Goal: Task Accomplishment & Management: Manage account settings

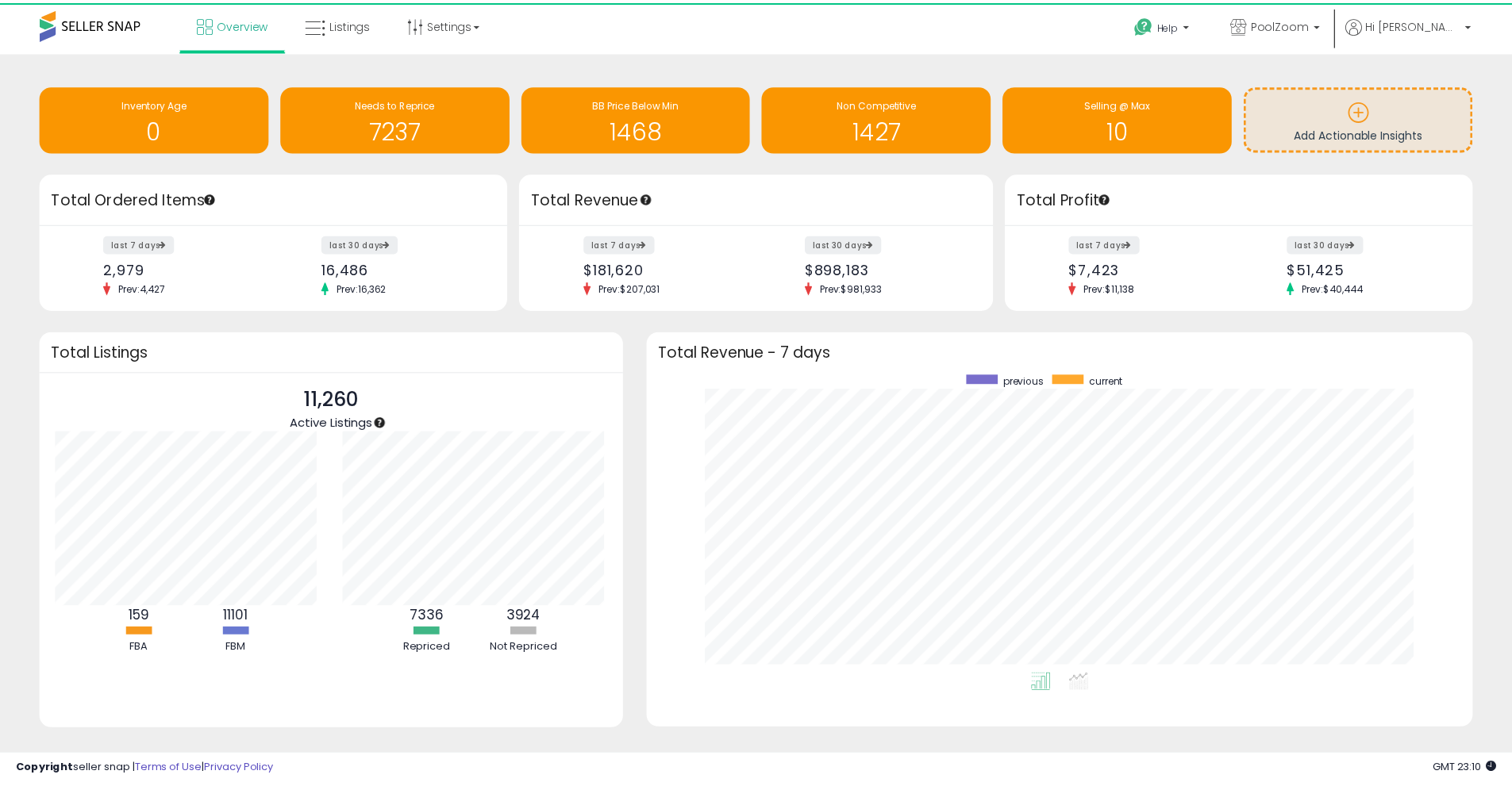
scroll to position [793284, 792925]
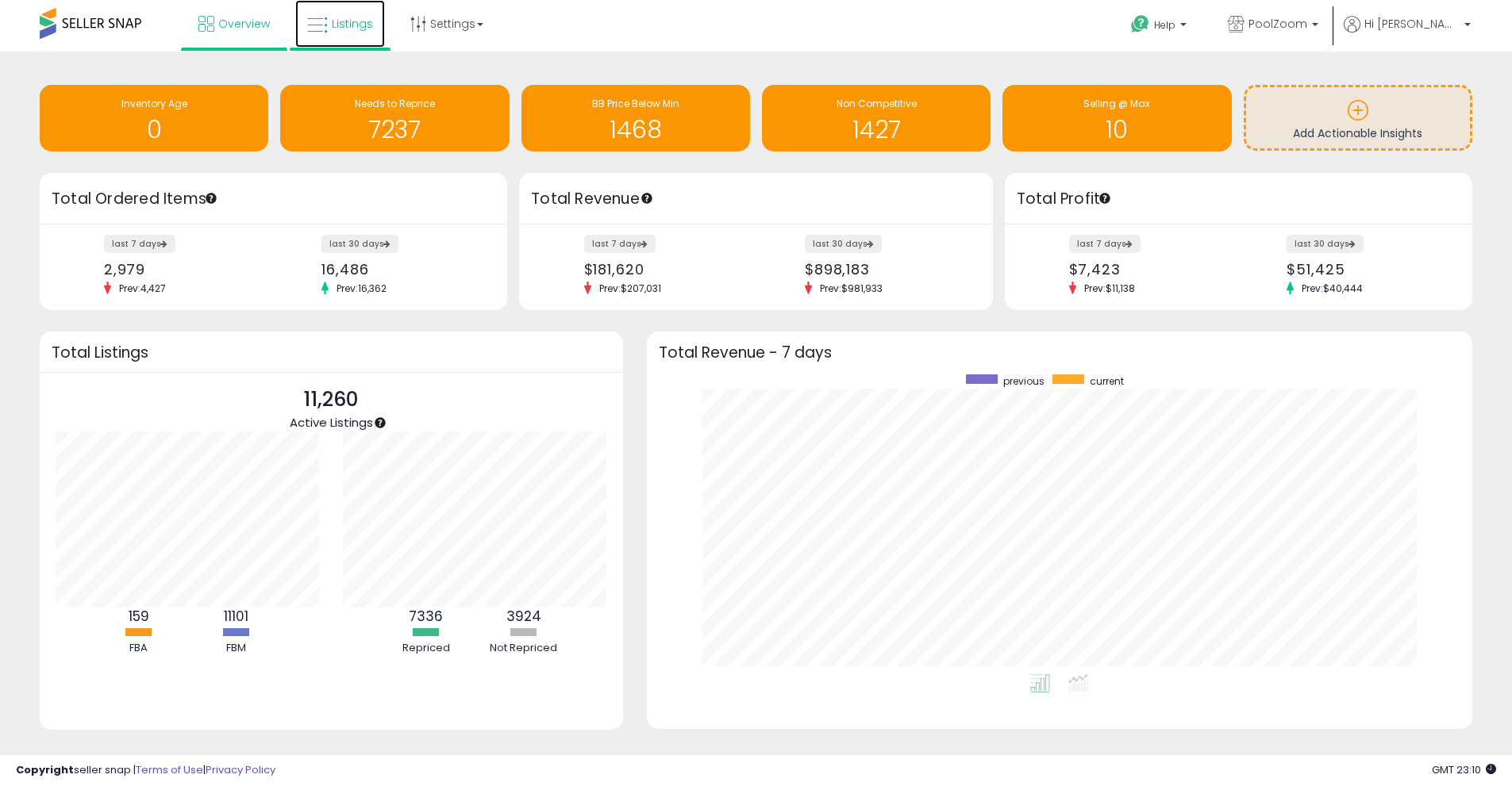
click at [330, 18] on link "Listings" at bounding box center [339, 24] width 90 height 48
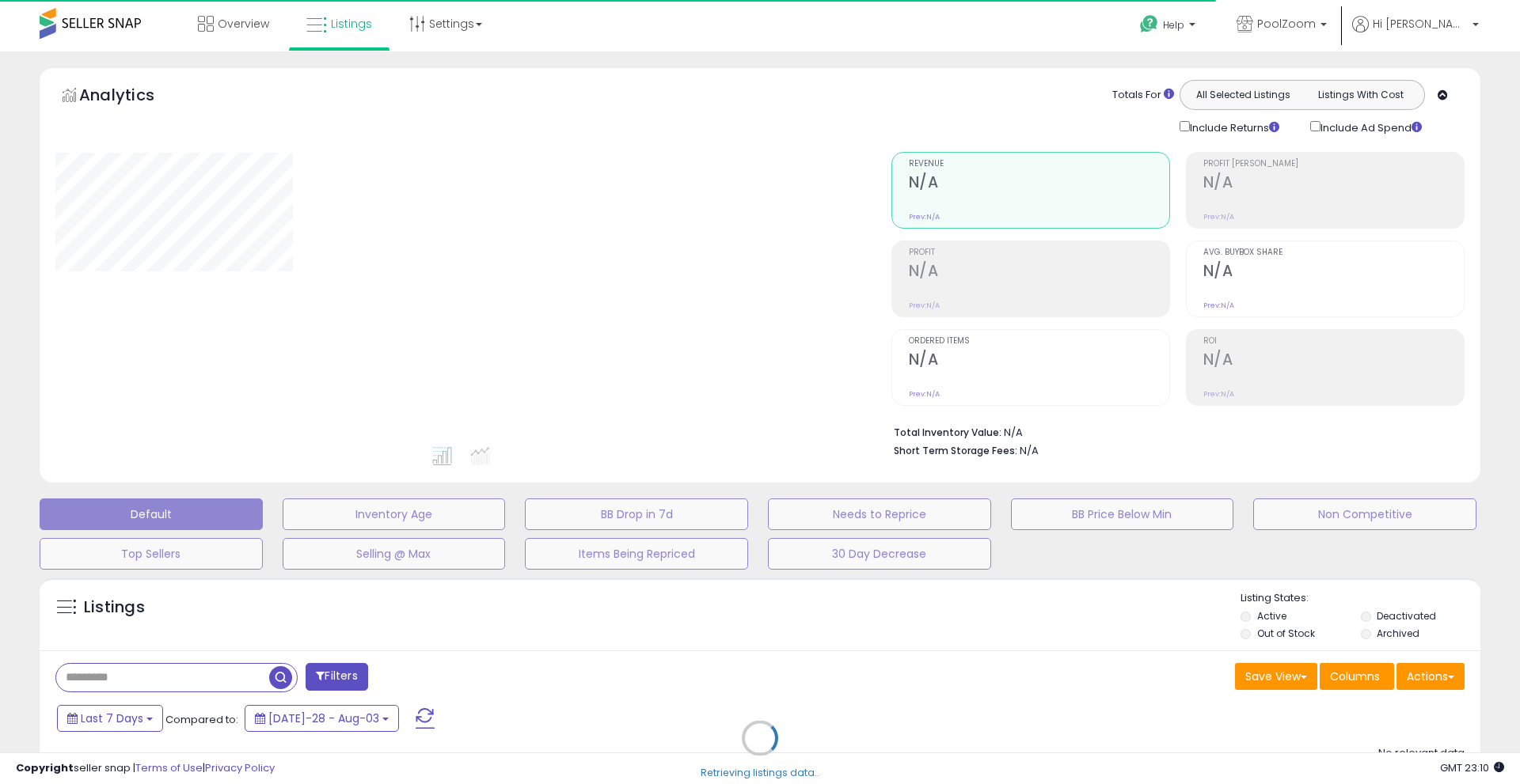
click at [151, 676] on div "Retrieving listings data.." at bounding box center [760, 750] width 1465 height 361
click at [131, 687] on div "Retrieving listings data.." at bounding box center [760, 750] width 1465 height 361
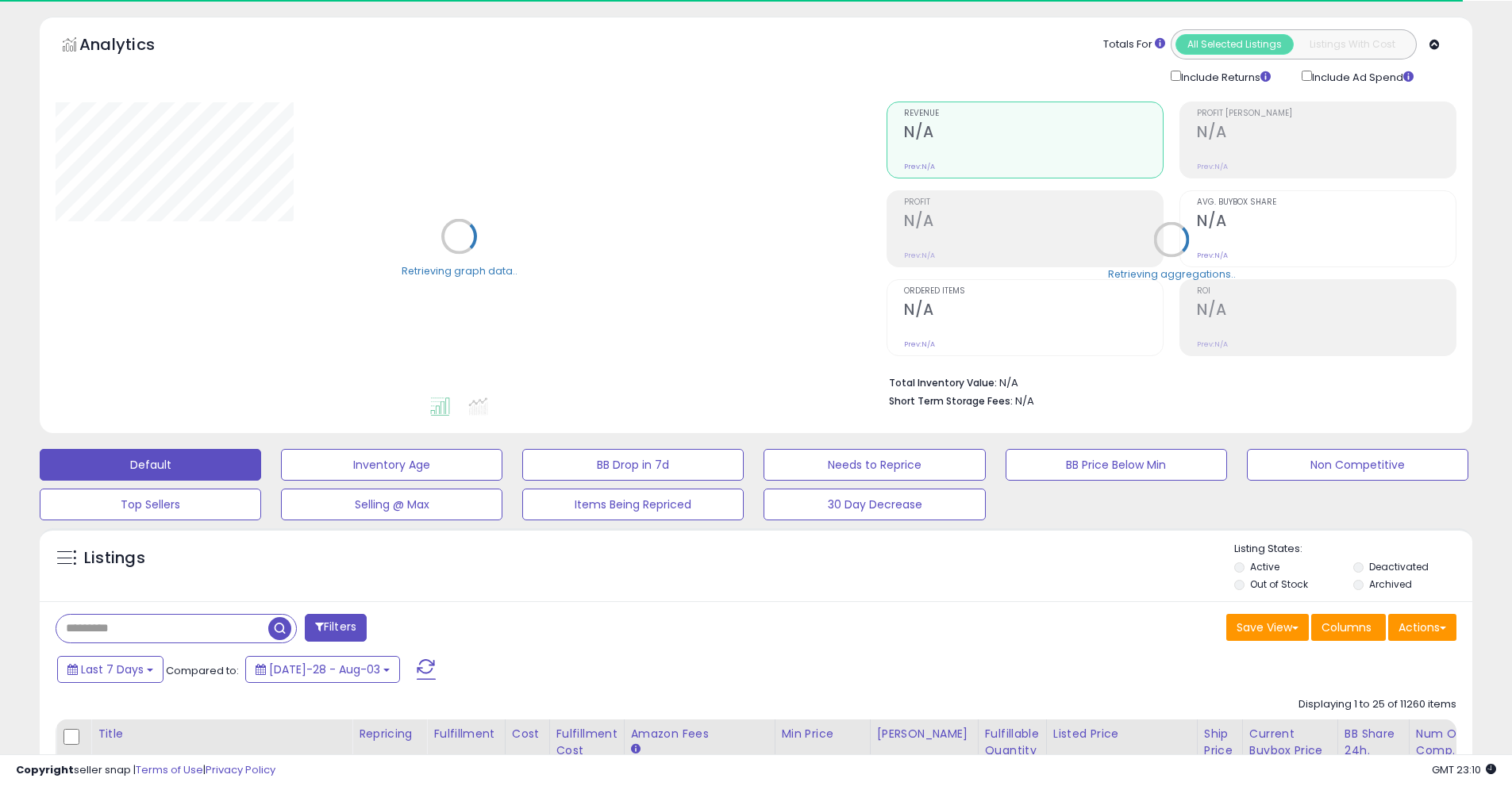
scroll to position [80, 0]
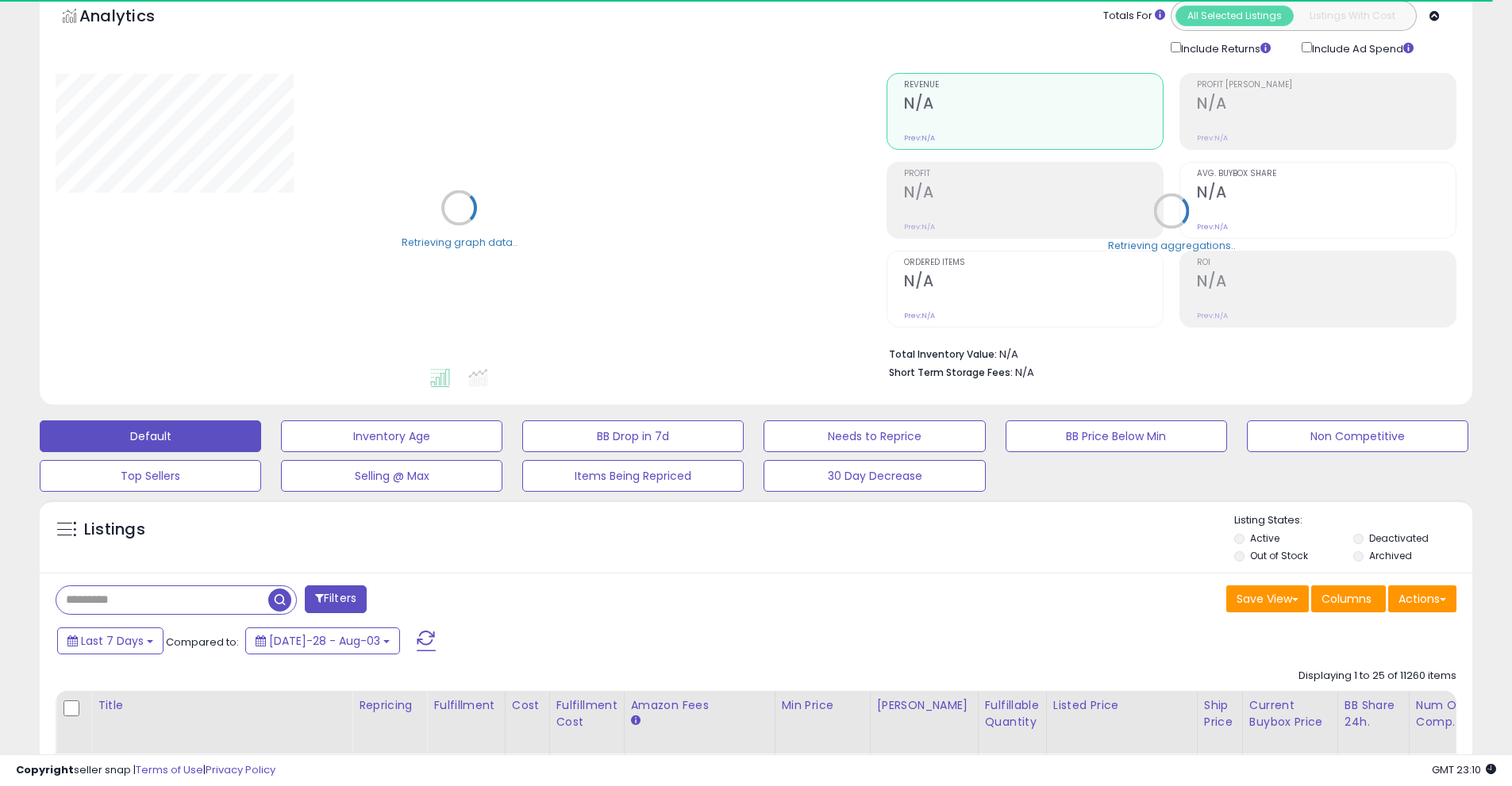
click at [116, 604] on input "text" at bounding box center [162, 600] width 212 height 27
paste input "**********"
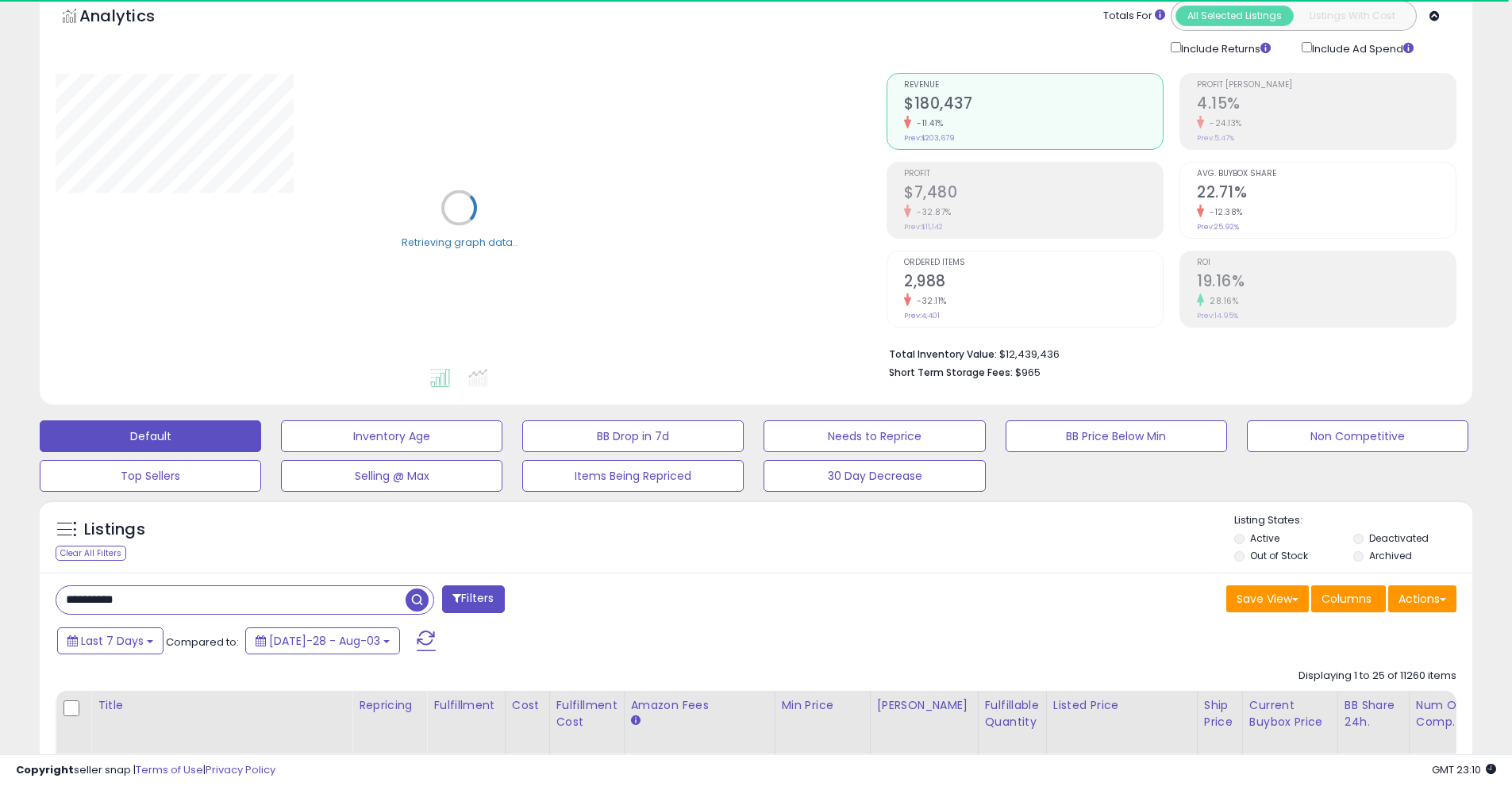
type input "**********"
click at [422, 599] on span "button" at bounding box center [417, 601] width 23 height 23
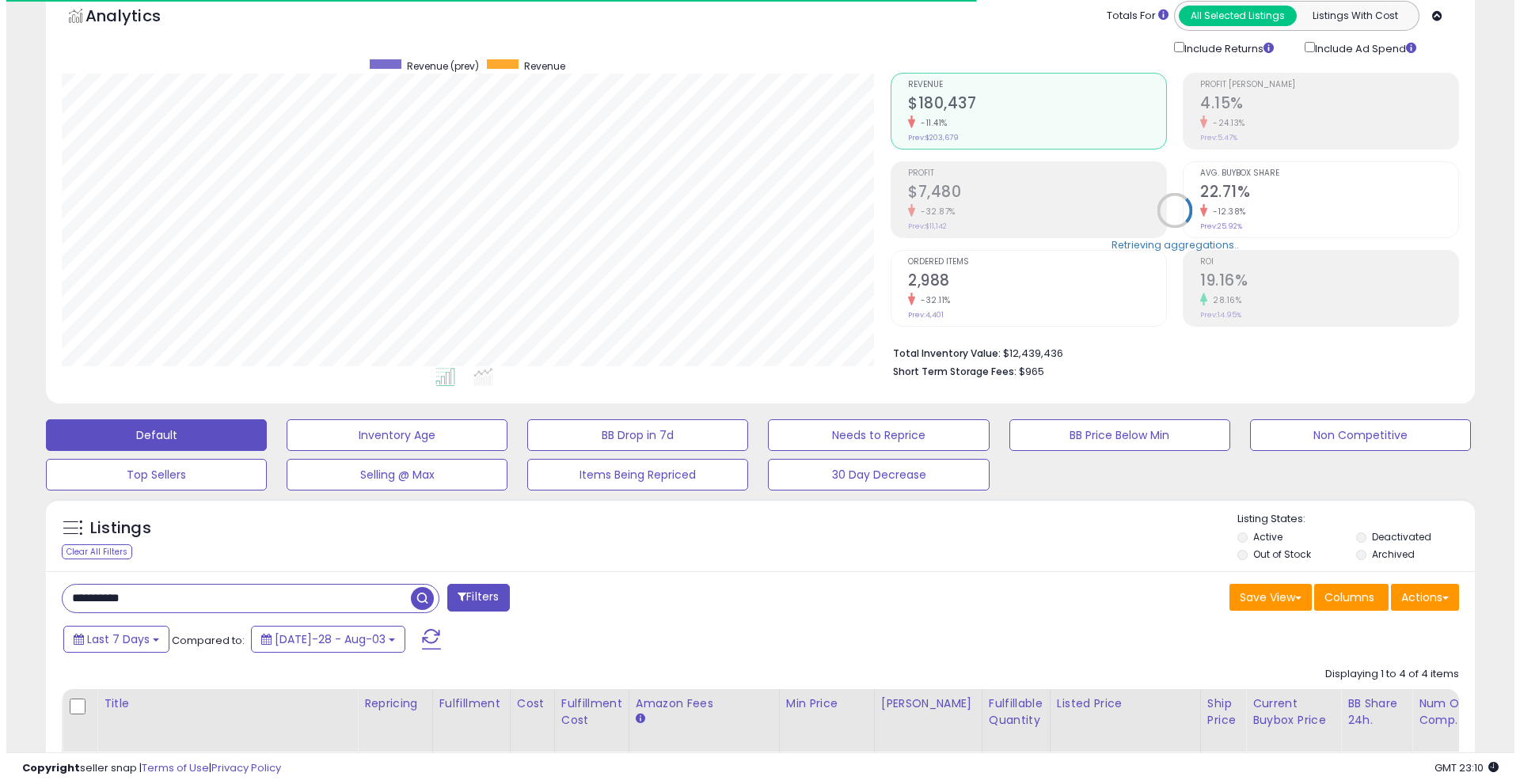
scroll to position [324, 829]
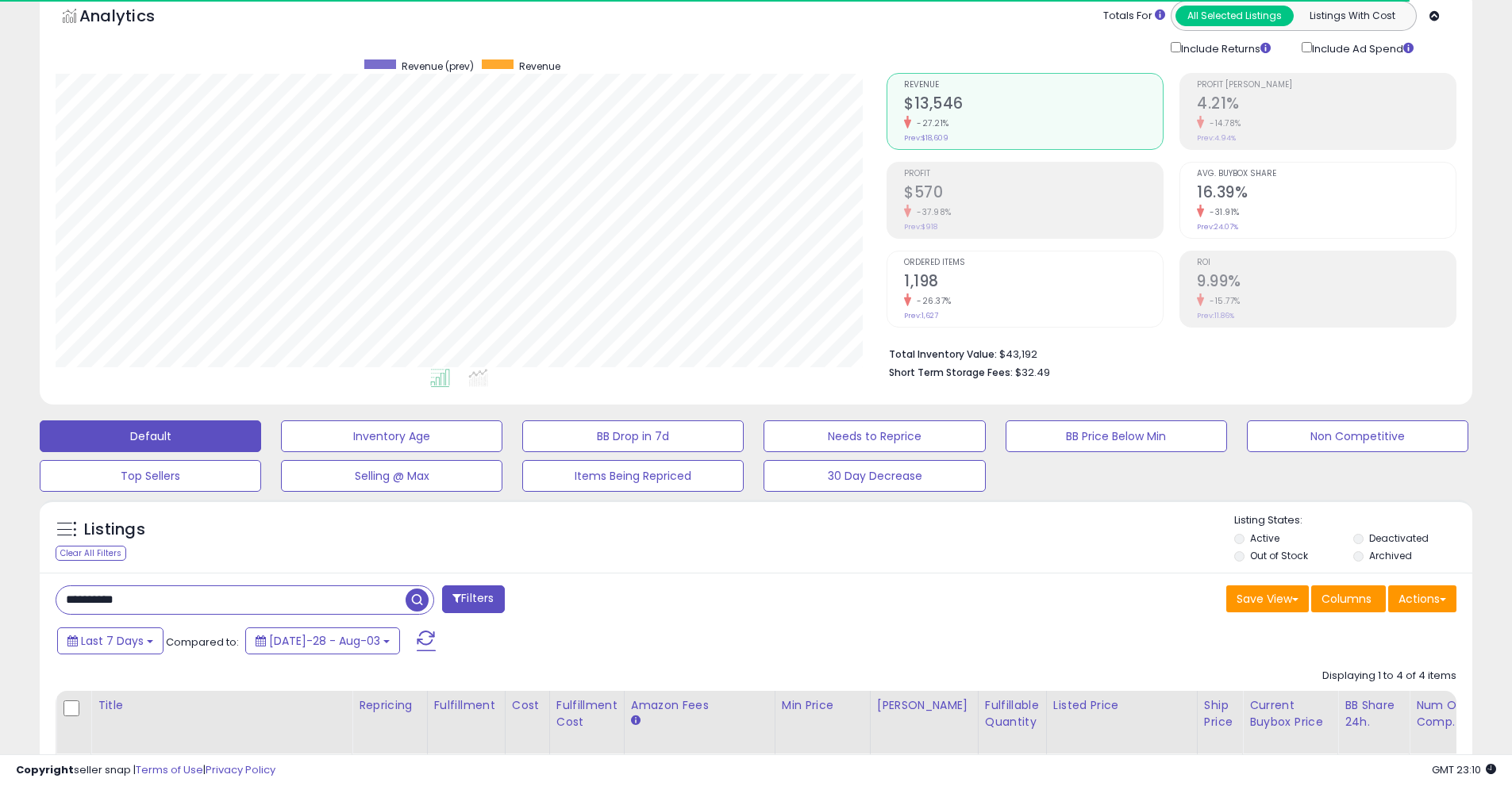
click at [419, 598] on span "button" at bounding box center [417, 601] width 23 height 23
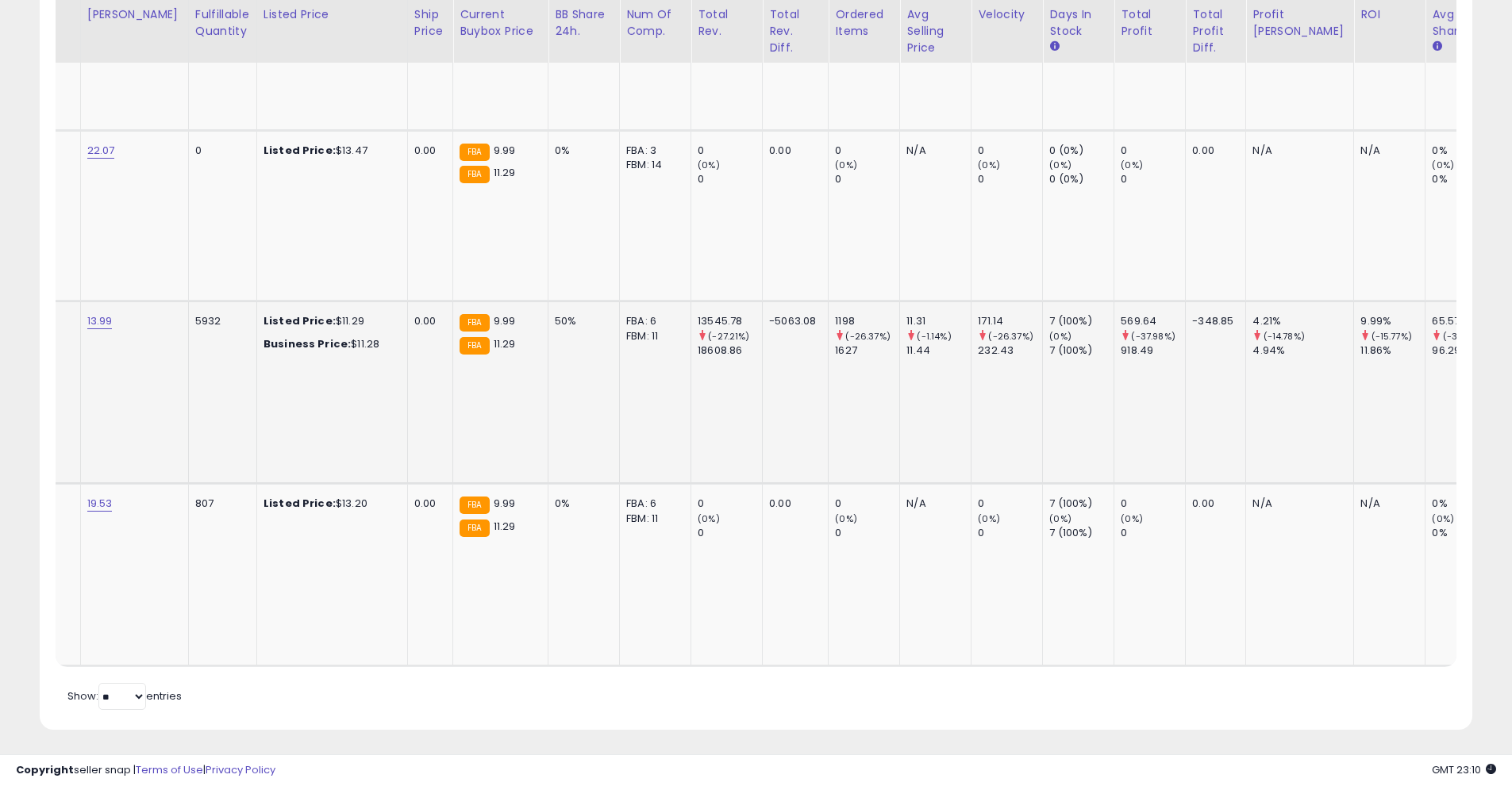
scroll to position [0, 0]
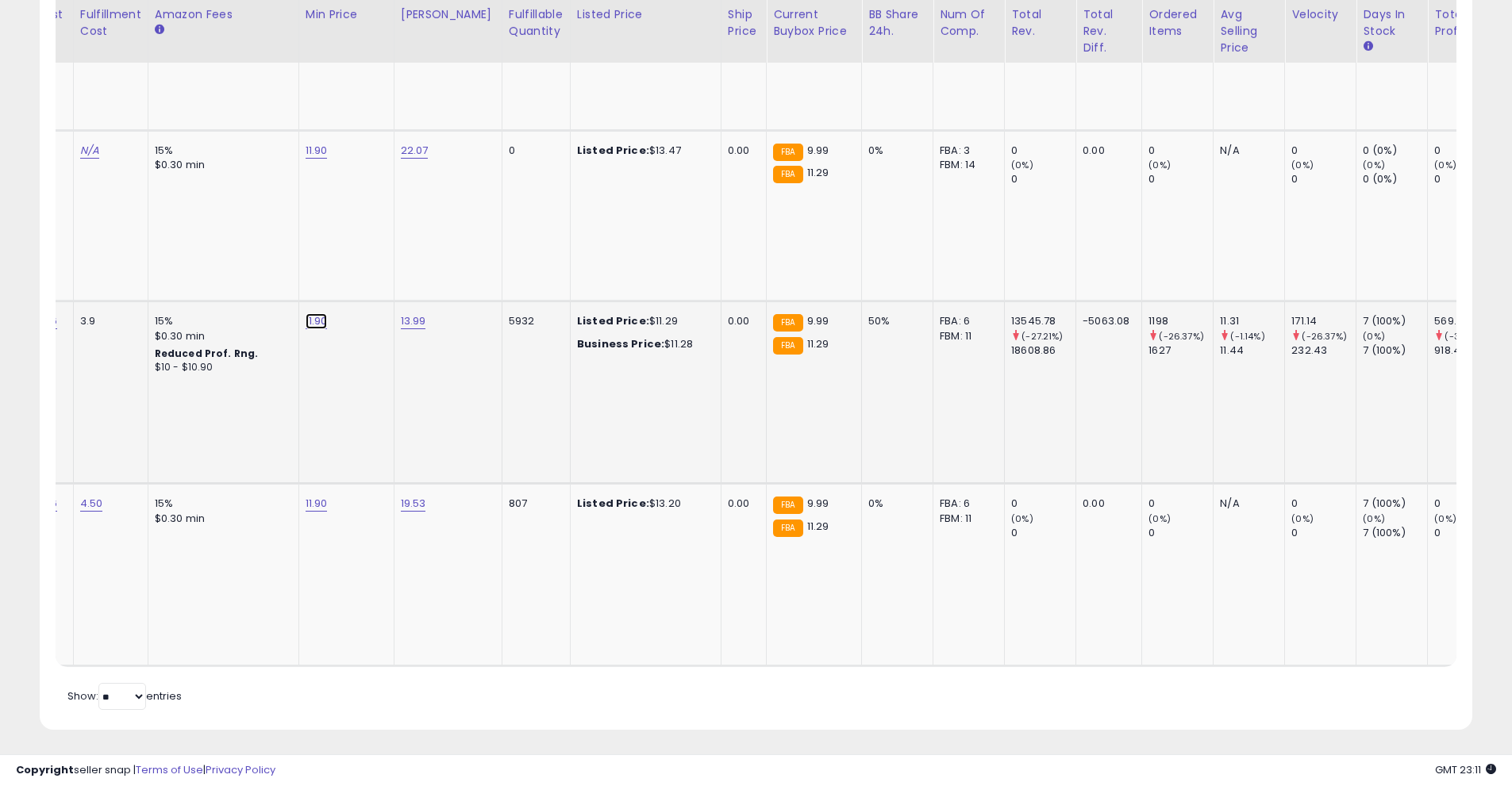
drag, startPoint x: 246, startPoint y: 292, endPoint x: 118, endPoint y: 302, distance: 128.4
click at [118, 302] on tr "**********" at bounding box center [730, 393] width 2302 height 183
type input "****"
click at [362, 284] on icon "submit" at bounding box center [358, 280] width 10 height 10
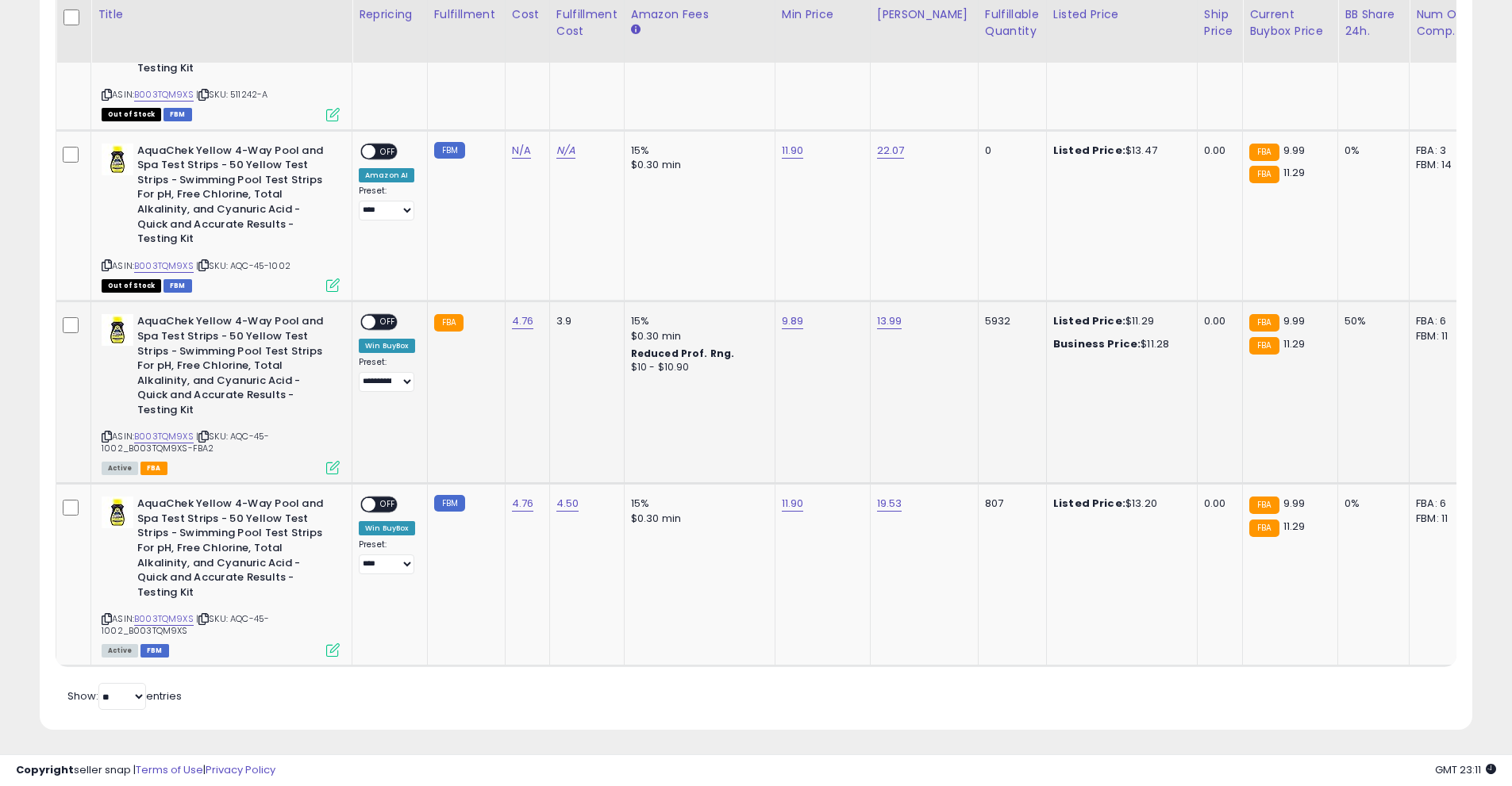
click at [384, 324] on span "OFF" at bounding box center [388, 322] width 26 height 13
click at [871, 385] on td "13.99" at bounding box center [924, 393] width 108 height 183
click at [900, 431] on td "13.99" at bounding box center [924, 393] width 108 height 183
click at [464, 473] on td "FBA" at bounding box center [466, 393] width 78 height 183
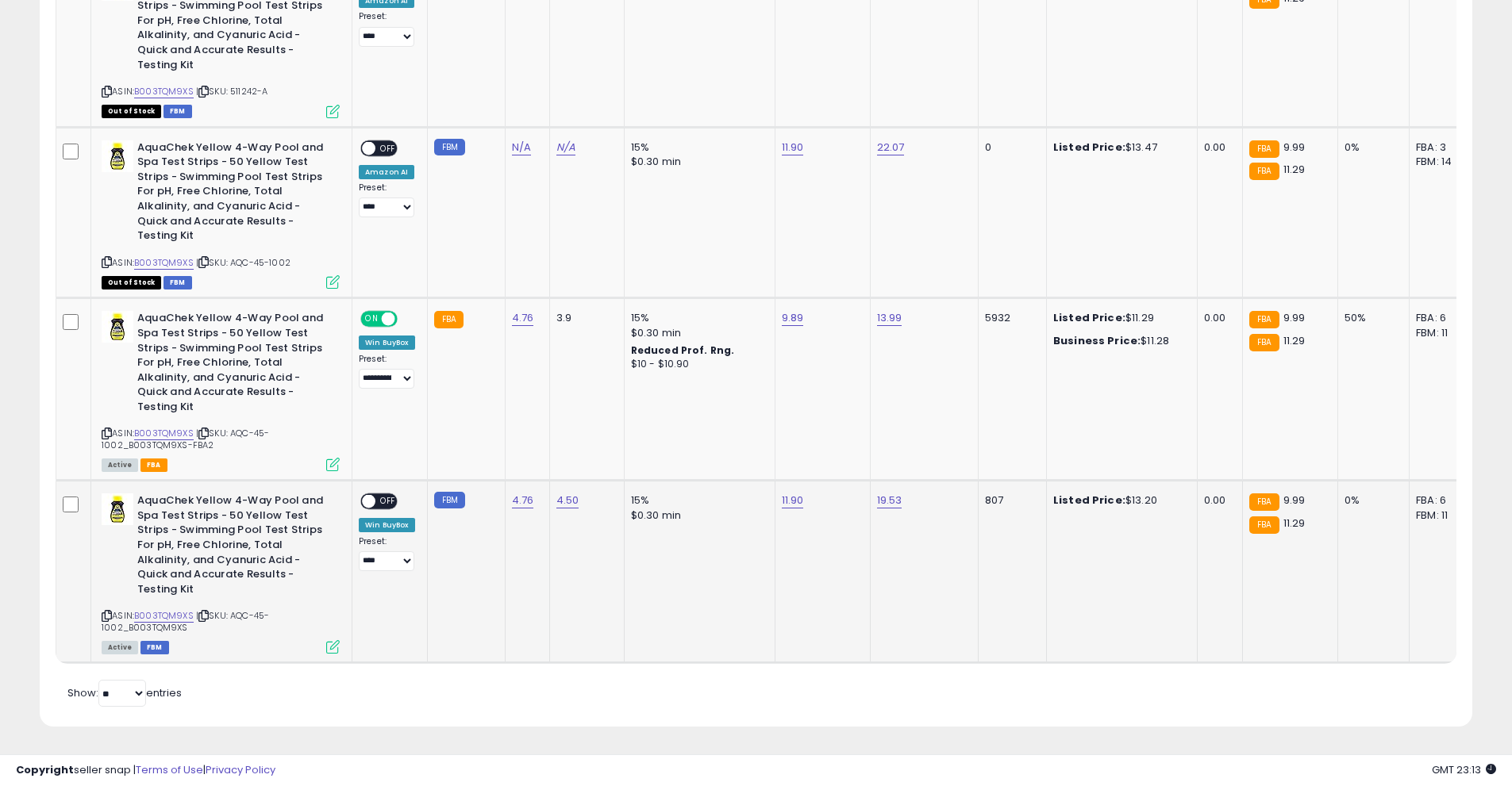
scroll to position [253, 0]
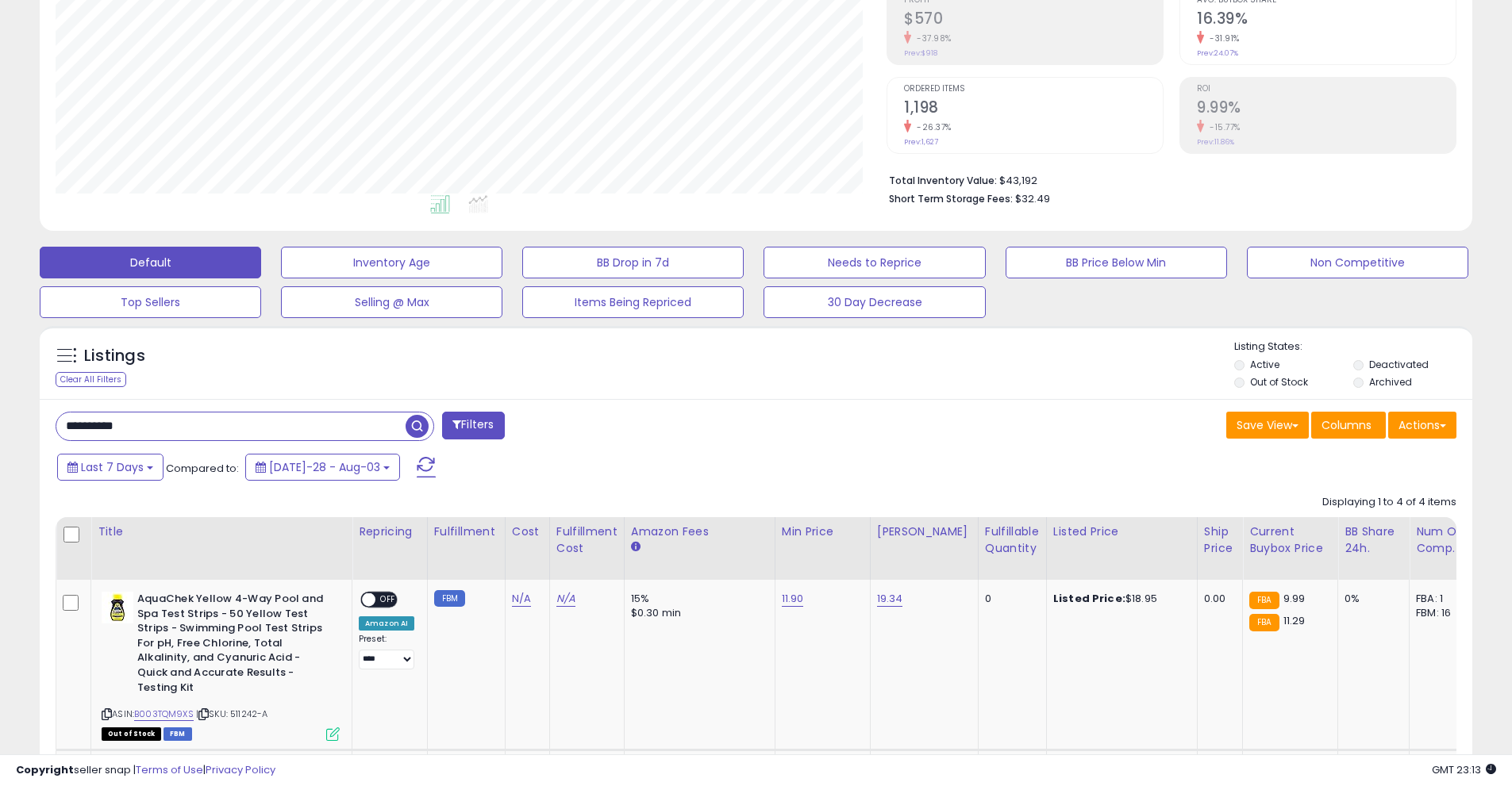
click at [417, 467] on span at bounding box center [425, 467] width 19 height 20
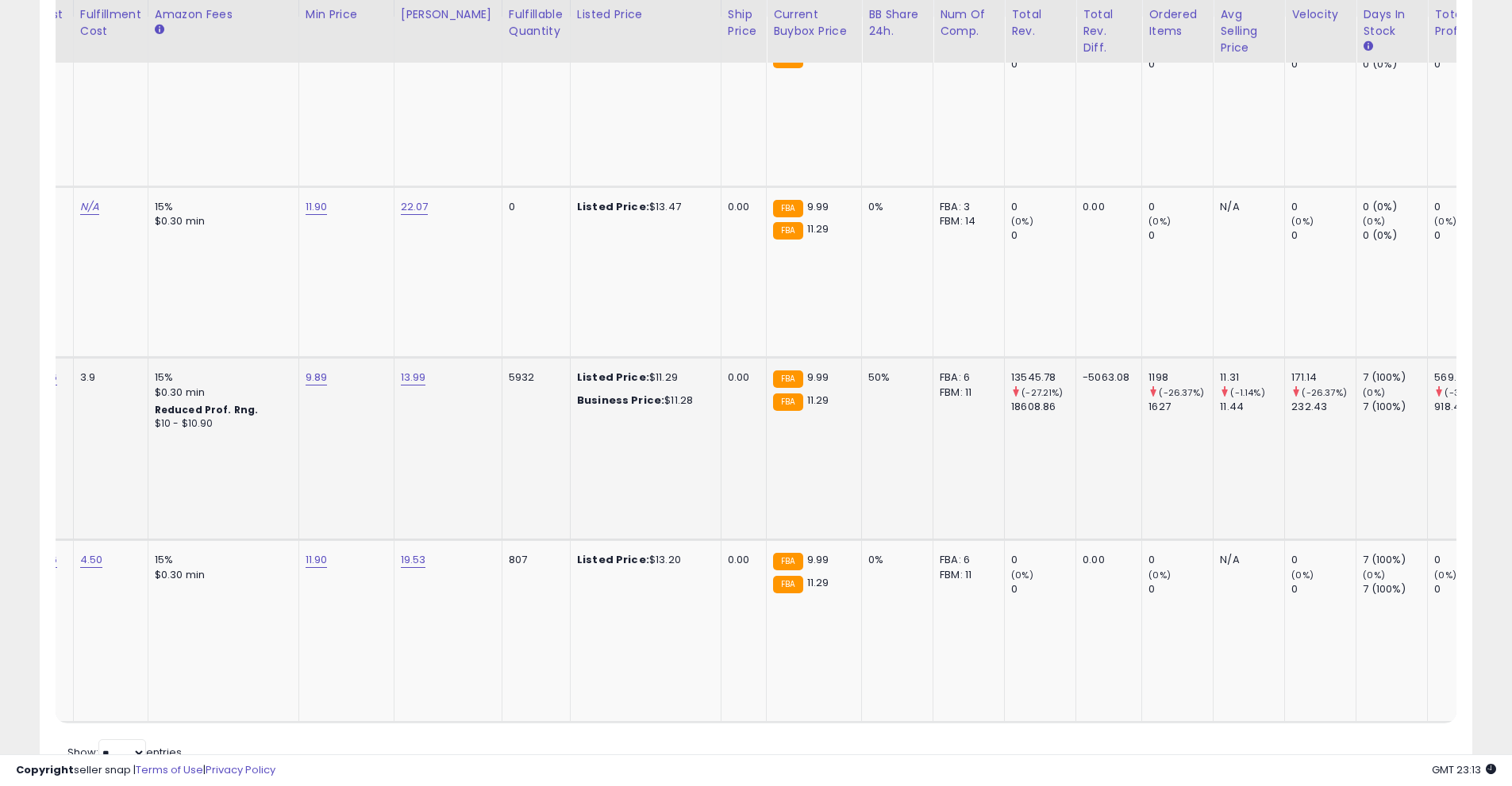
scroll to position [0, 556]
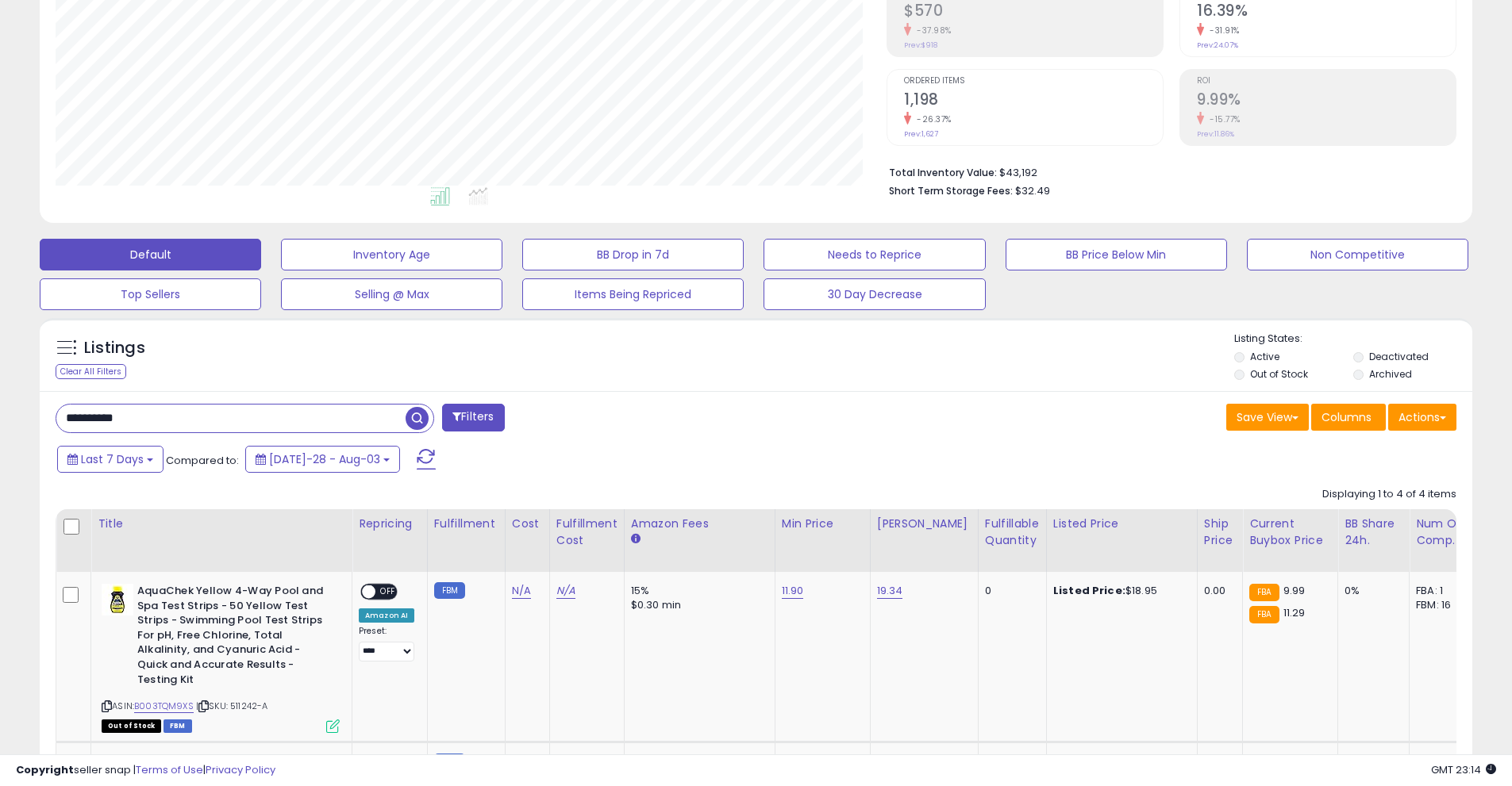
click at [417, 458] on span at bounding box center [425, 459] width 19 height 20
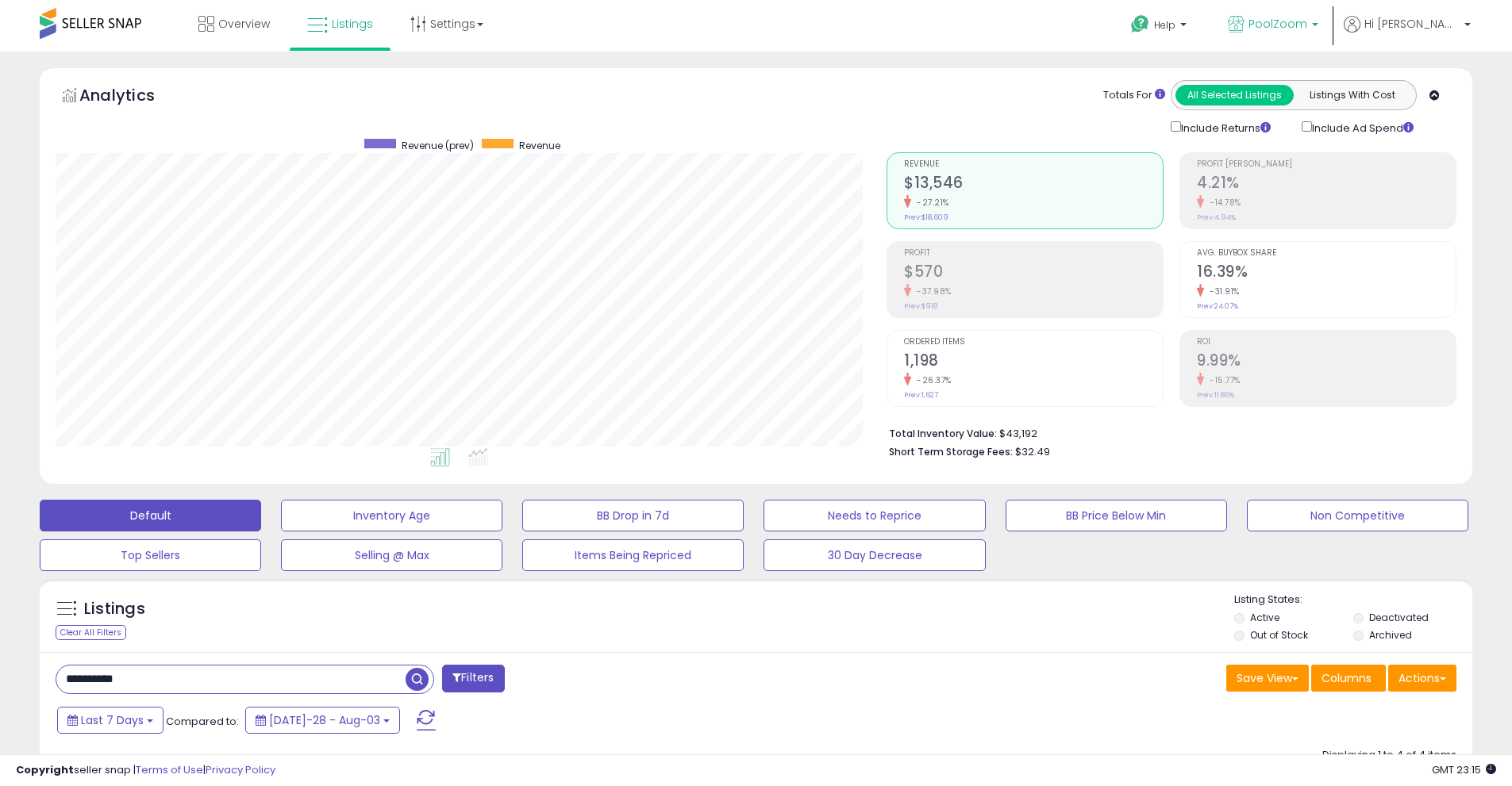
click at [1307, 27] on span "PoolZoom" at bounding box center [1278, 24] width 58 height 16
click at [476, 20] on link "Settings" at bounding box center [447, 24] width 97 height 48
click at [440, 80] on link "Store settings" at bounding box center [449, 80] width 72 height 15
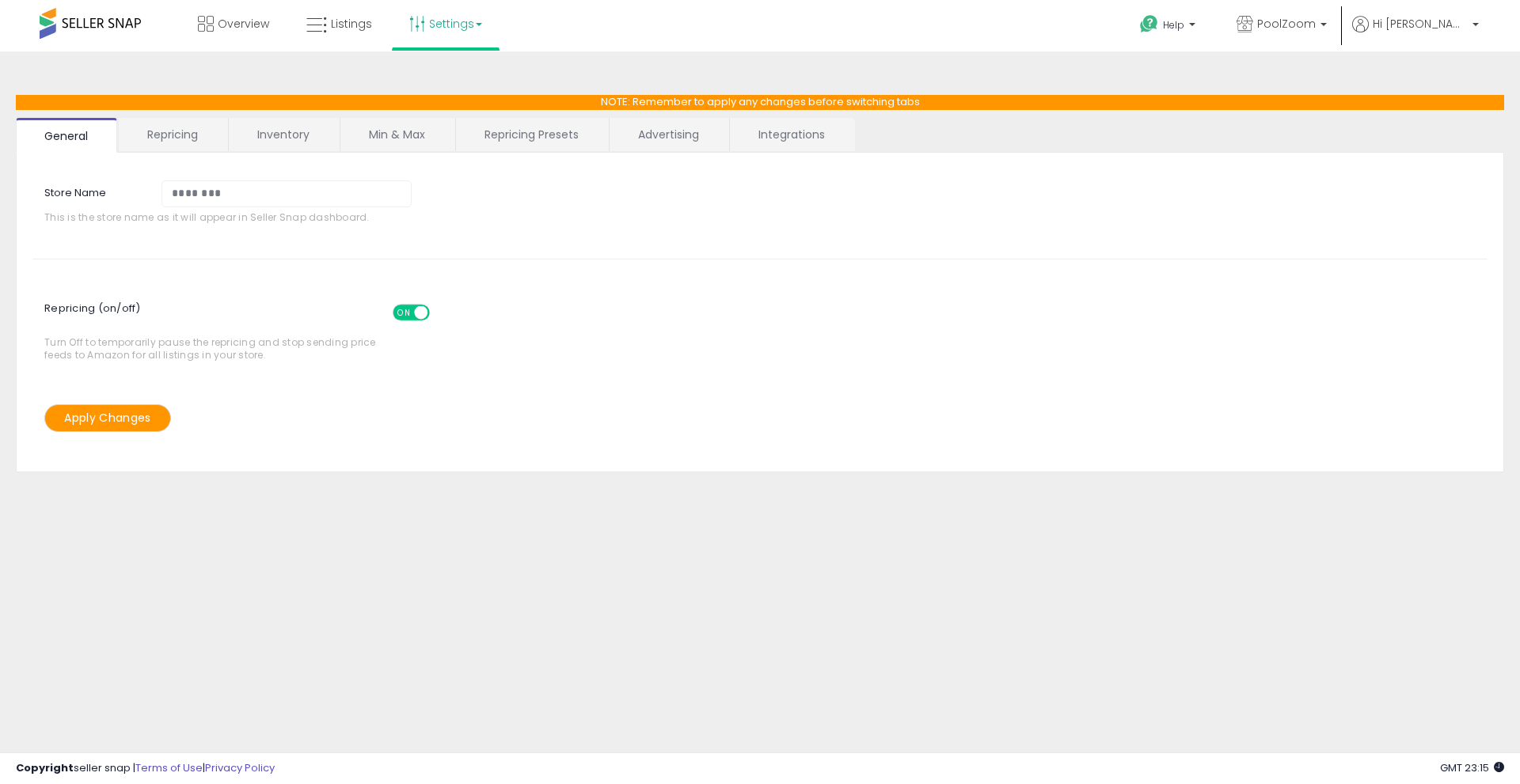
click at [183, 139] on link "Repricing" at bounding box center [172, 134] width 108 height 34
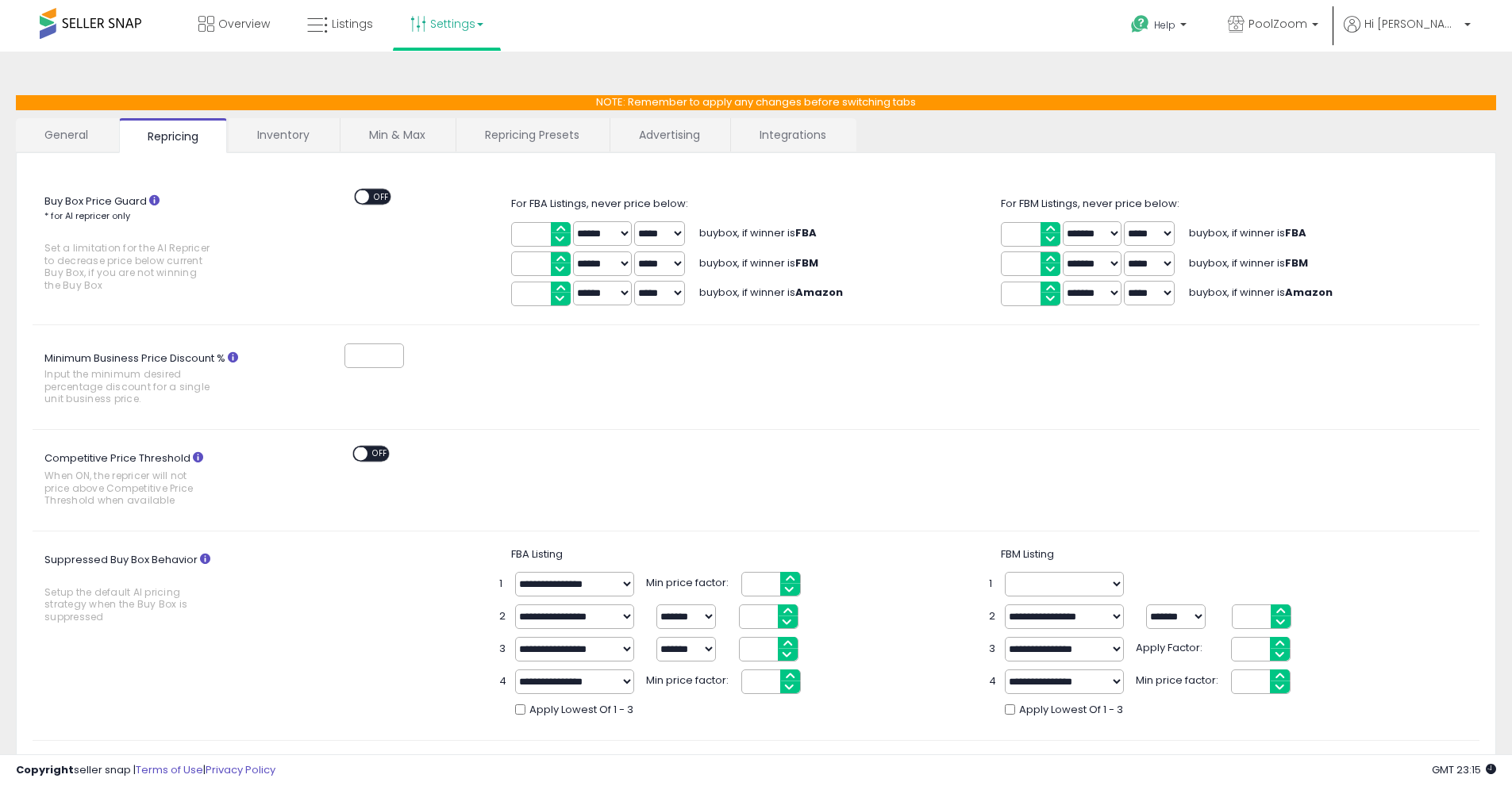
click at [510, 142] on link "Repricing Presets" at bounding box center [532, 135] width 152 height 34
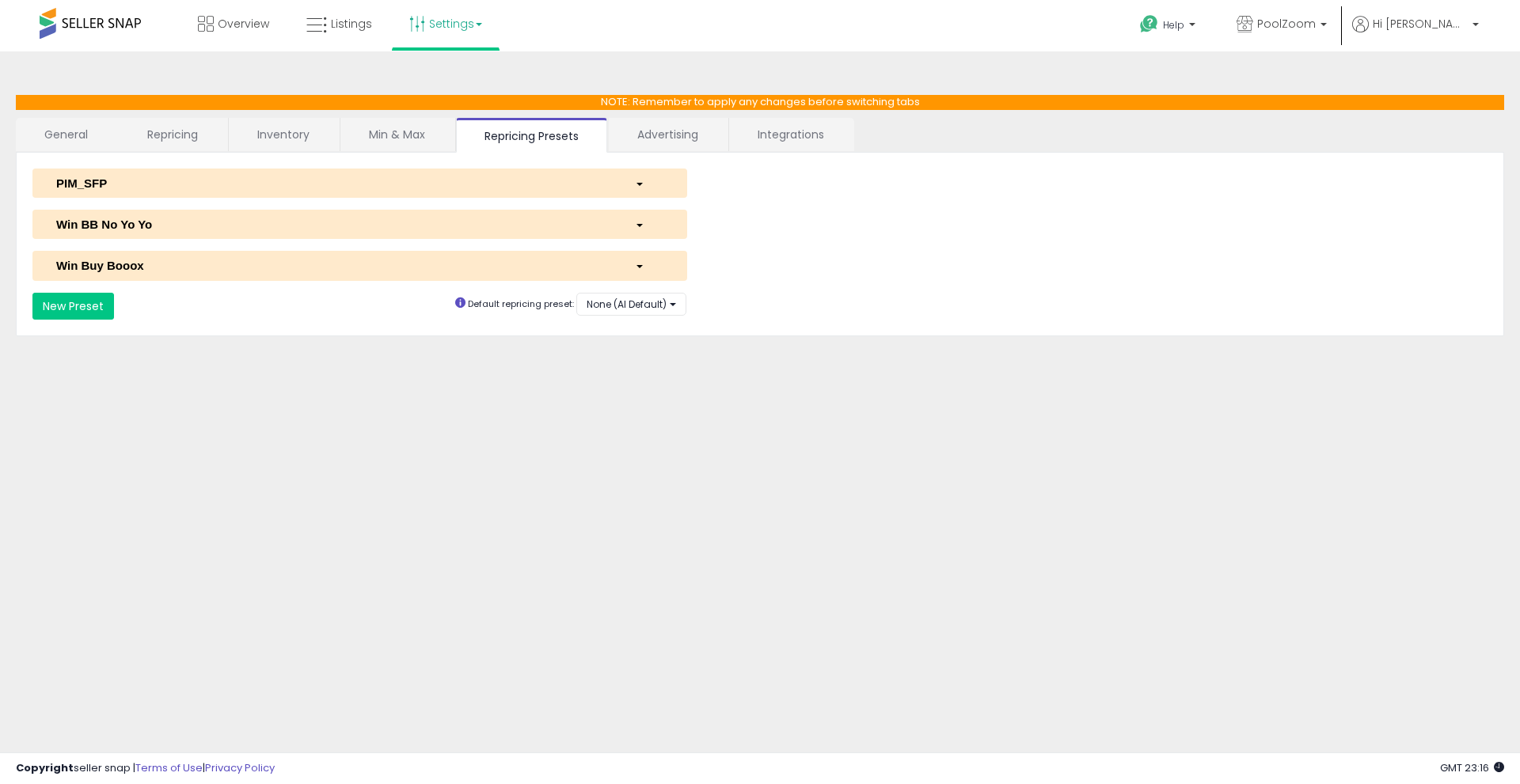
click at [638, 269] on div "button" at bounding box center [649, 265] width 52 height 17
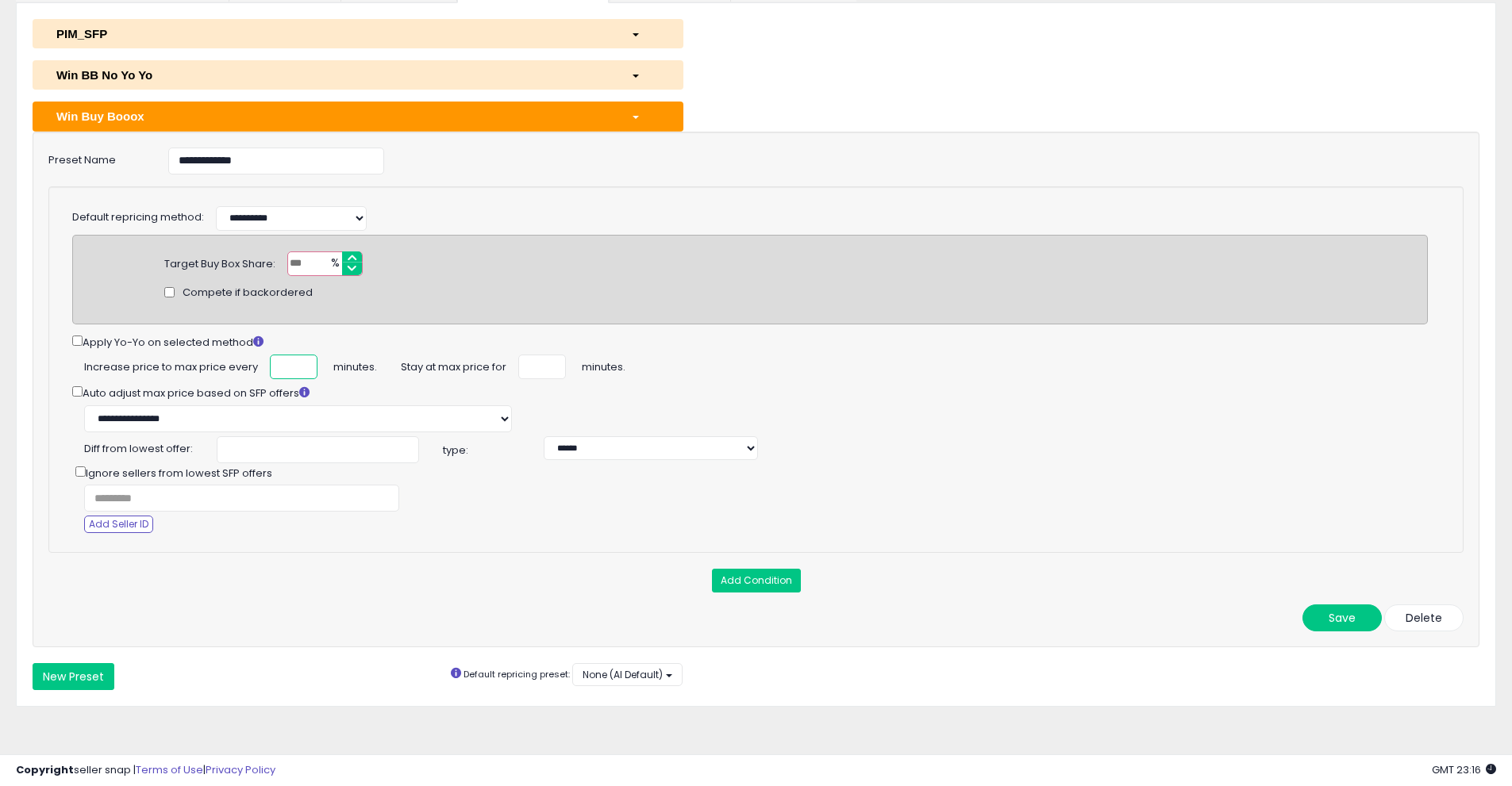
drag, startPoint x: 271, startPoint y: 366, endPoint x: 276, endPoint y: 385, distance: 19.6
click at [276, 385] on div "**********" at bounding box center [750, 432] width 1332 height 201
click at [243, 384] on div "Auto adjust max price based on SFP offers" at bounding box center [750, 393] width 1356 height 19
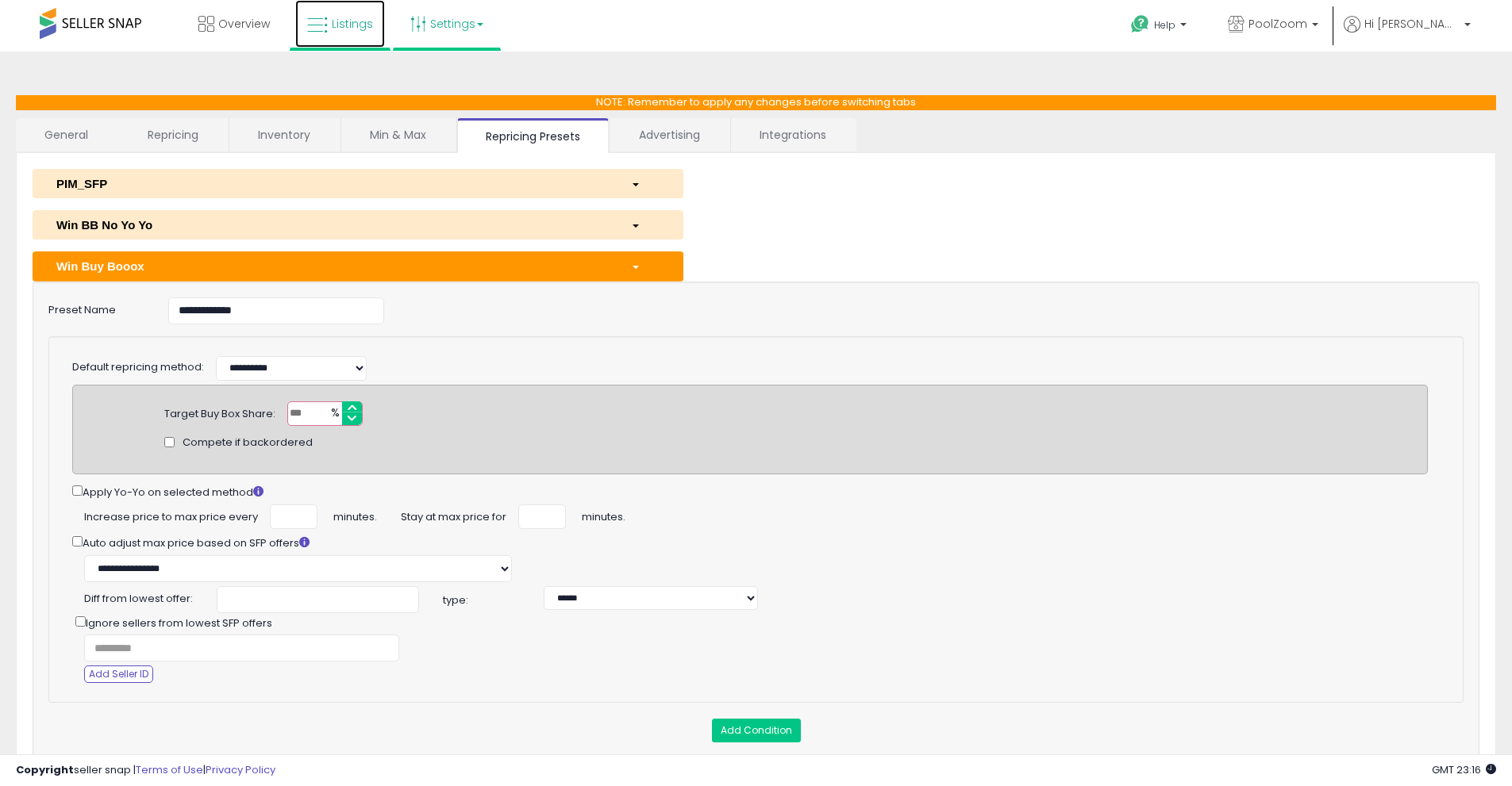
click at [327, 34] on icon at bounding box center [317, 25] width 20 height 20
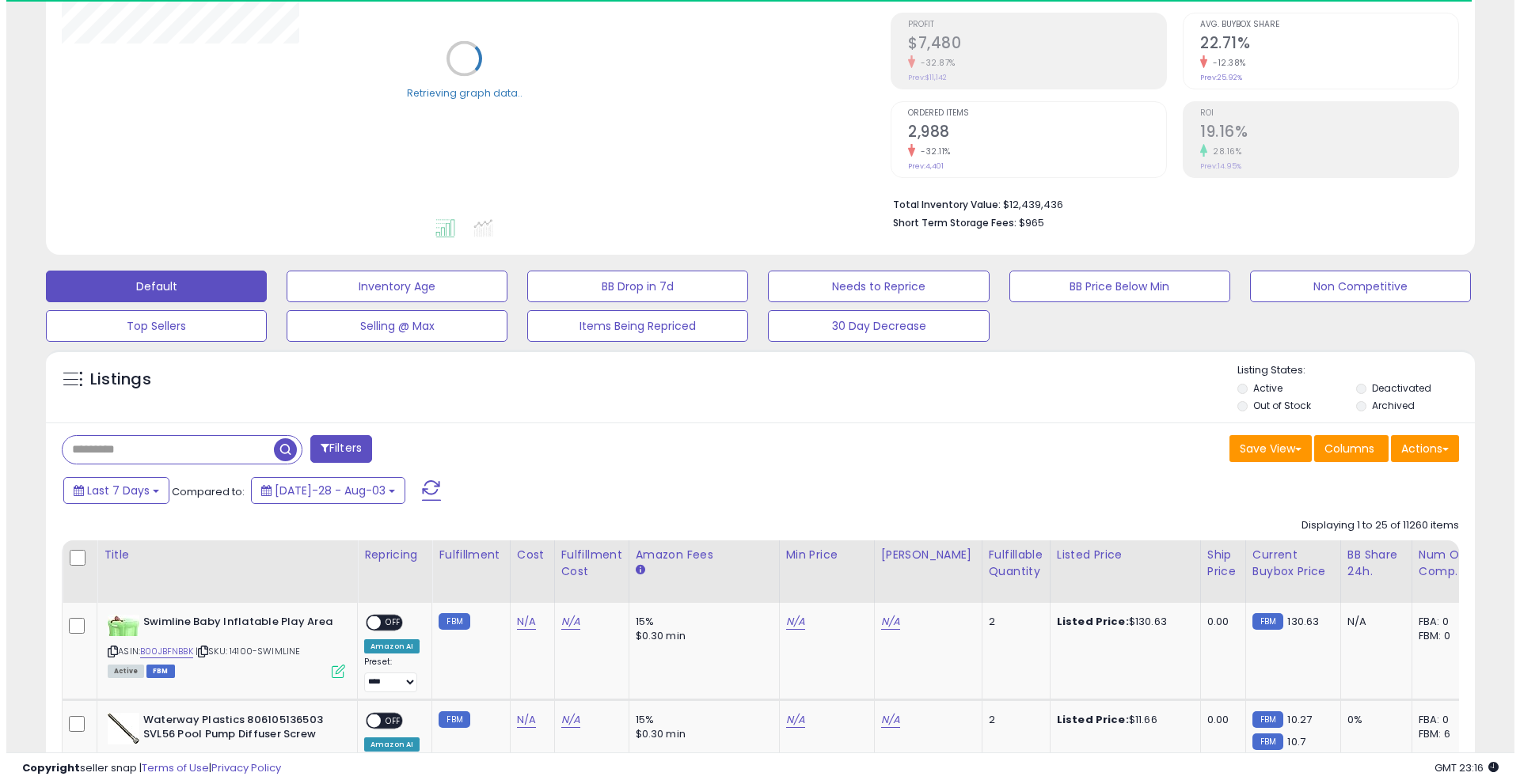
scroll to position [238, 0]
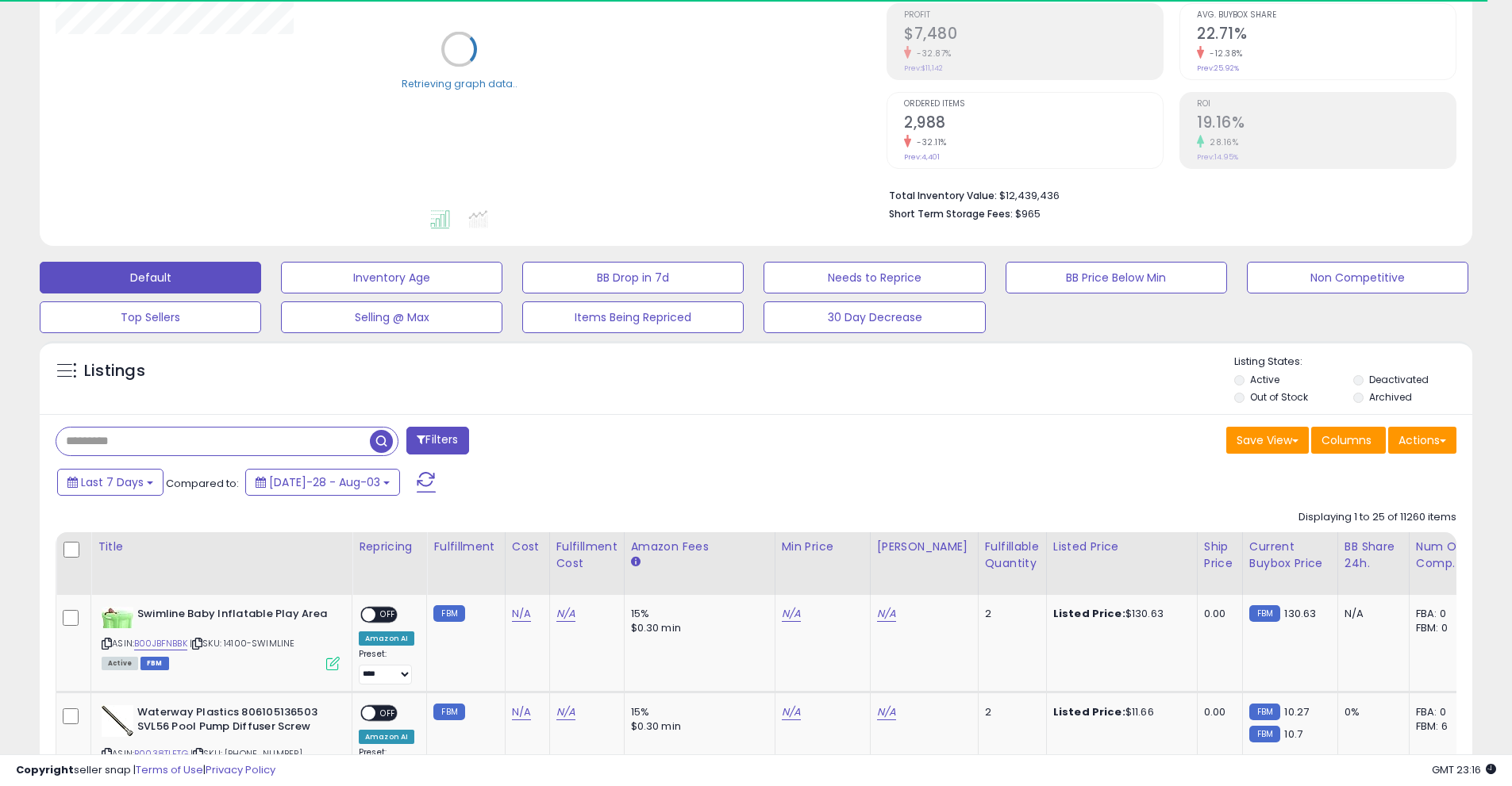
click at [136, 449] on input "text" at bounding box center [214, 441] width 314 height 27
paste input "**********"
type input "**********"
click at [475, 434] on button "Filters" at bounding box center [473, 440] width 62 height 27
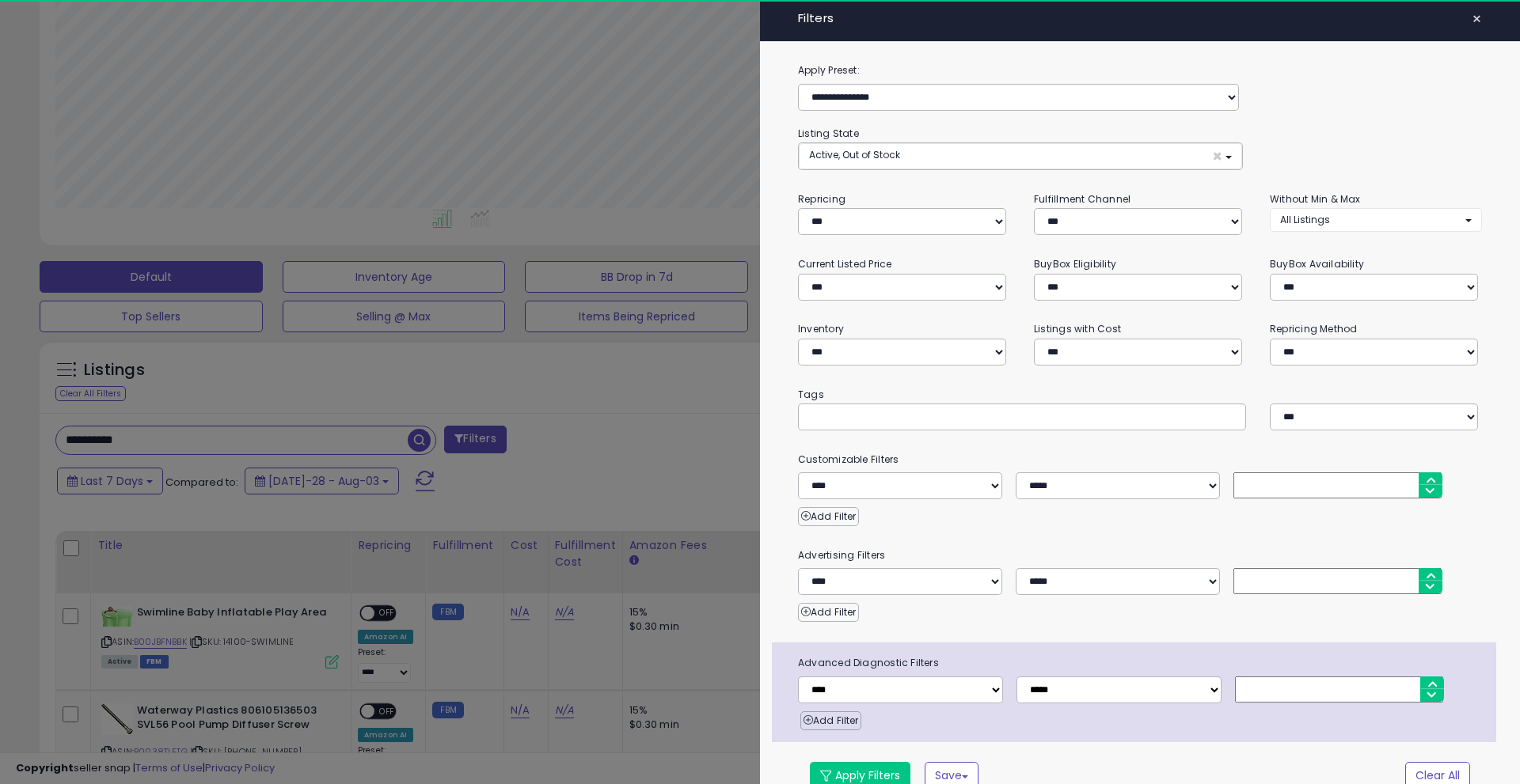
click at [377, 401] on div at bounding box center [760, 392] width 1520 height 784
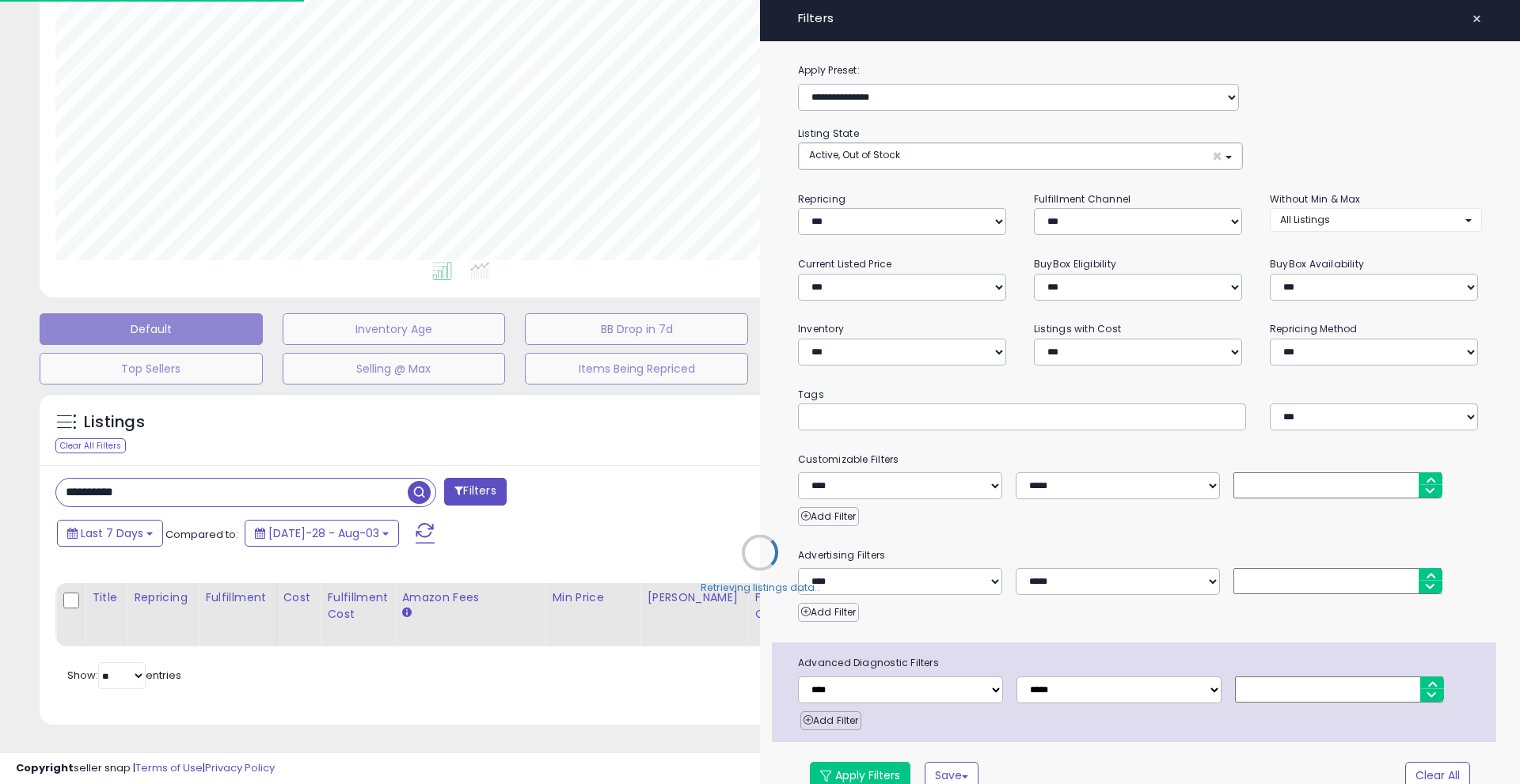
scroll to position [791241, 791048]
select select "*"
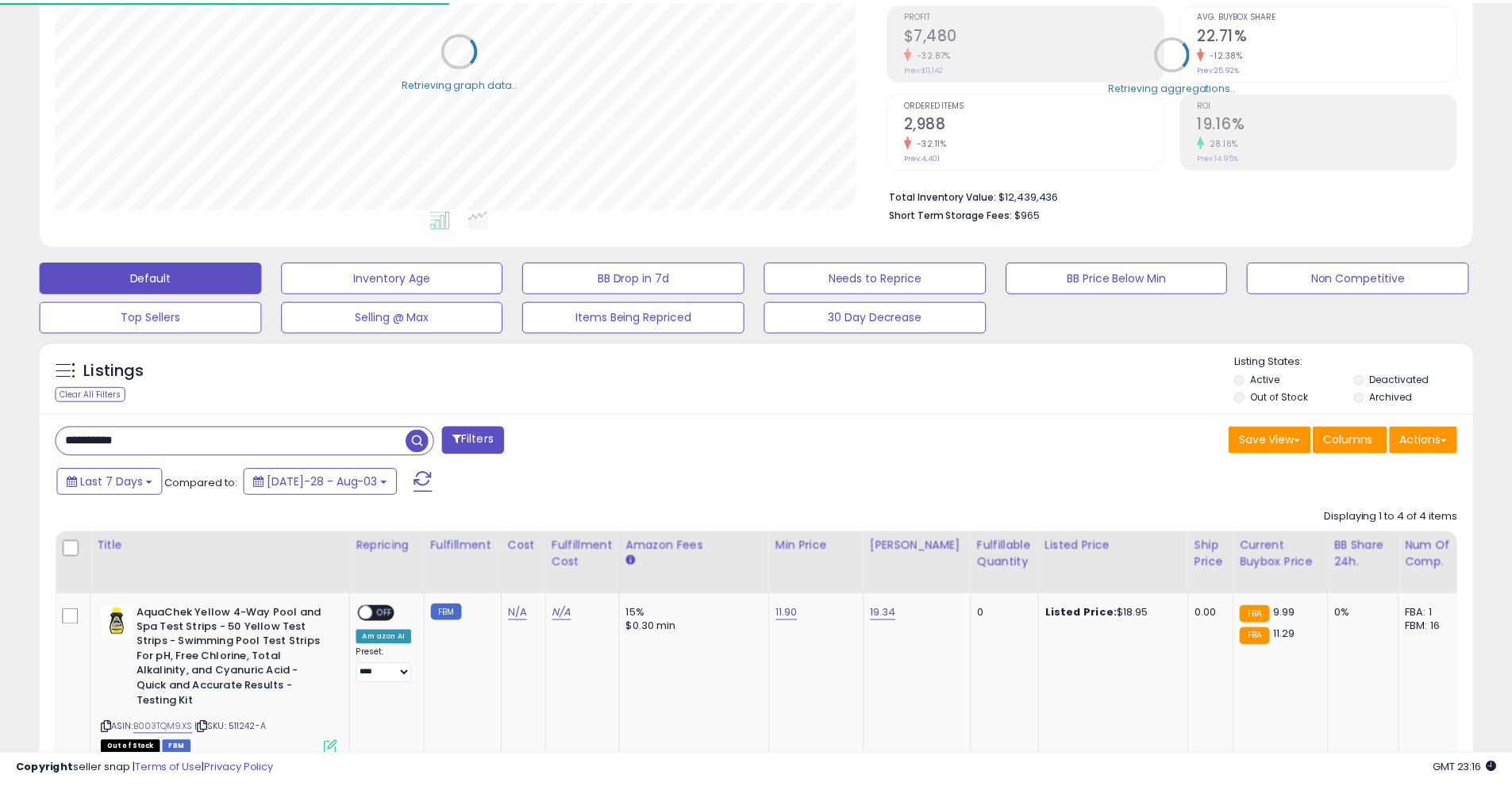
scroll to position [793259, 792888]
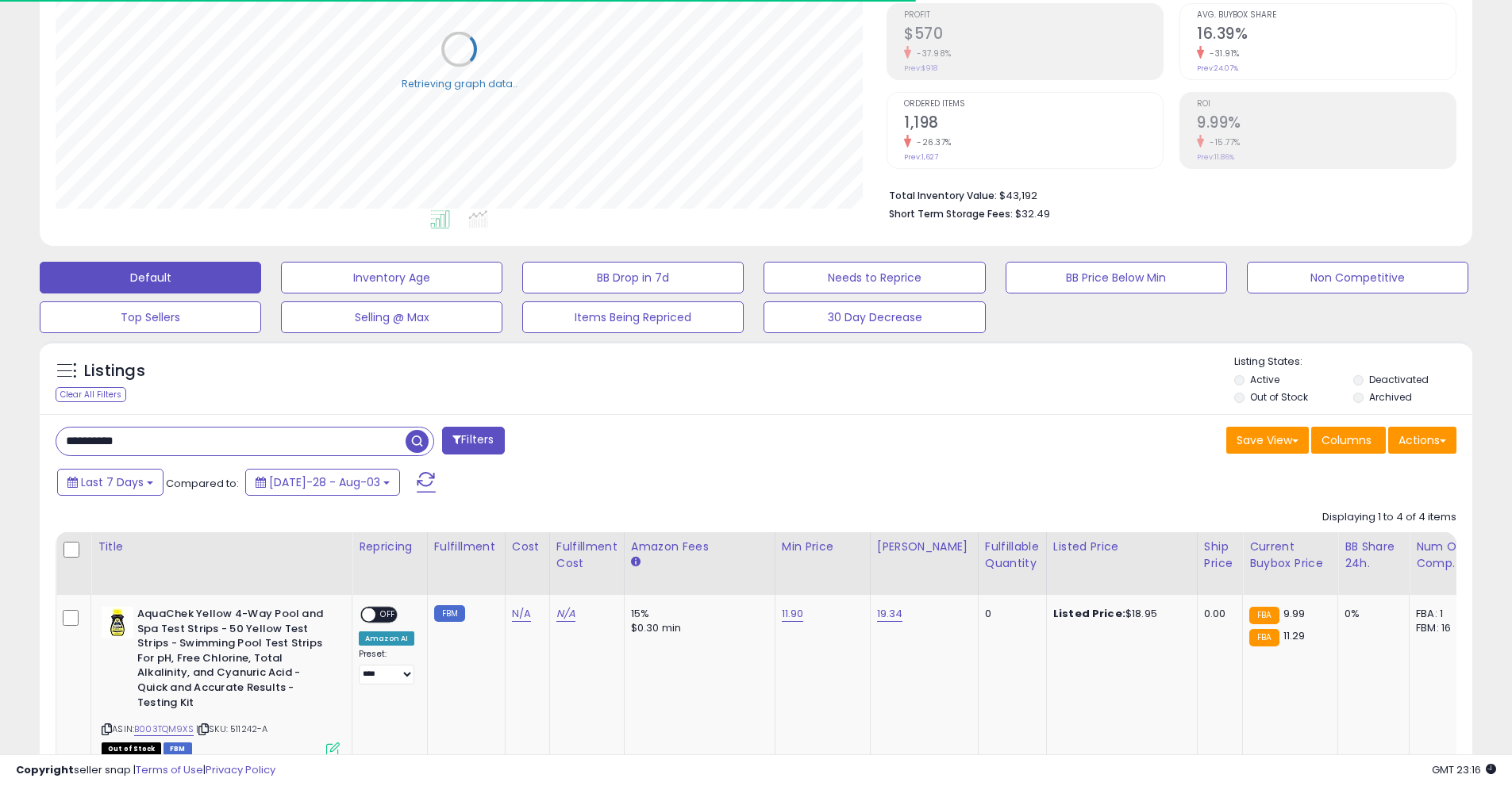
click at [426, 437] on span "button" at bounding box center [417, 441] width 23 height 23
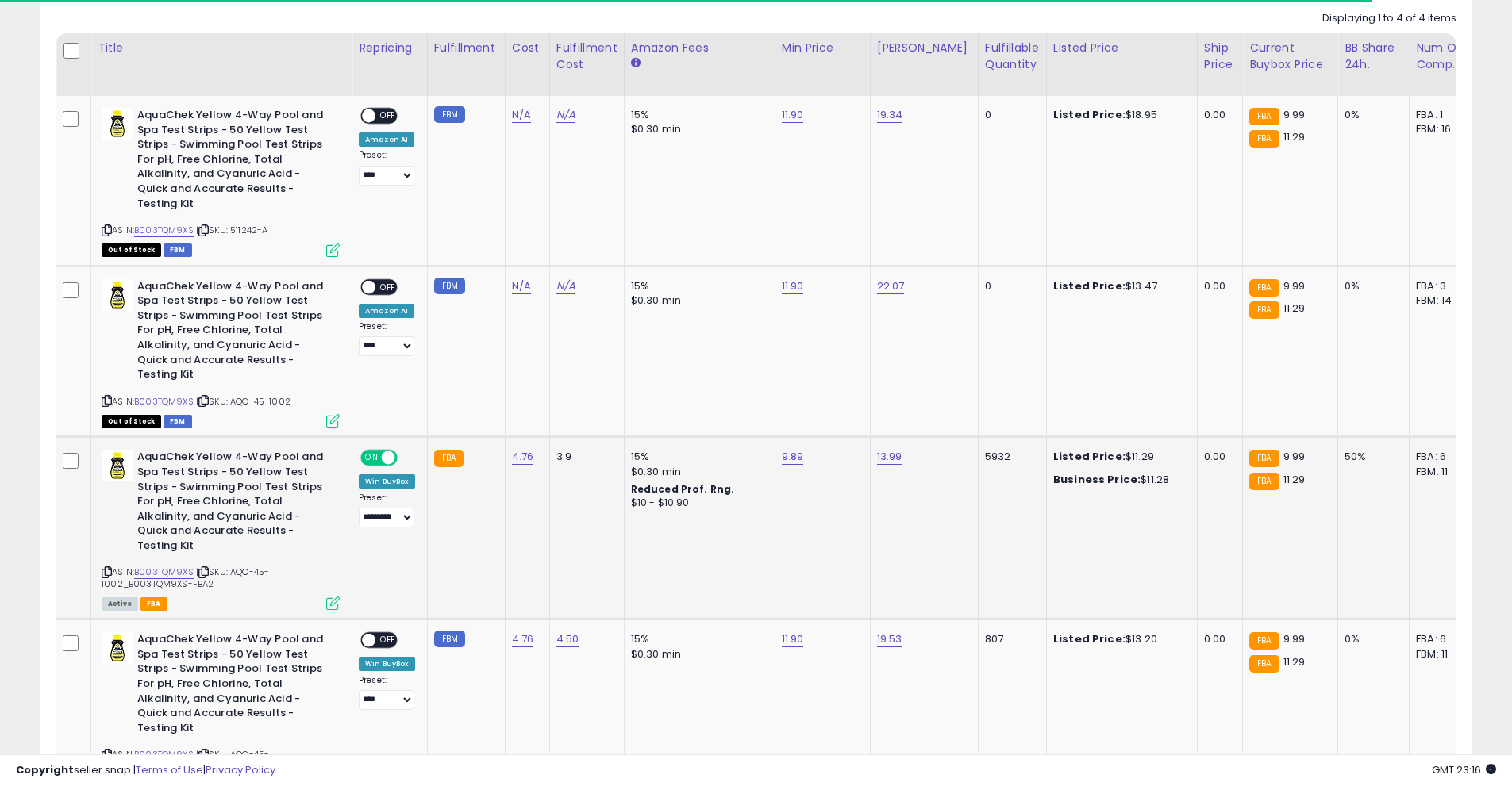
scroll to position [325, 831]
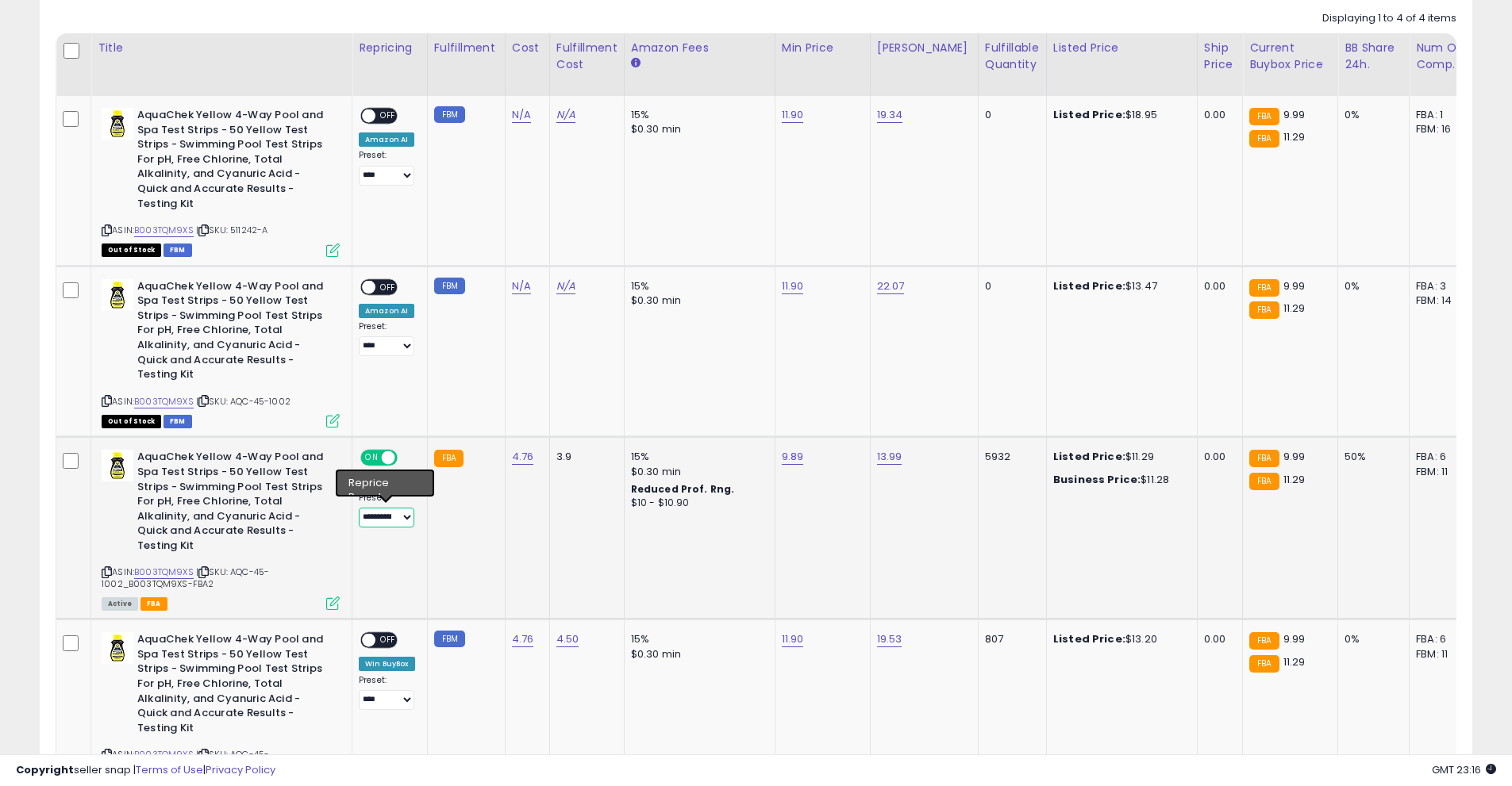
click at [411, 524] on select "**********" at bounding box center [386, 518] width 56 height 19
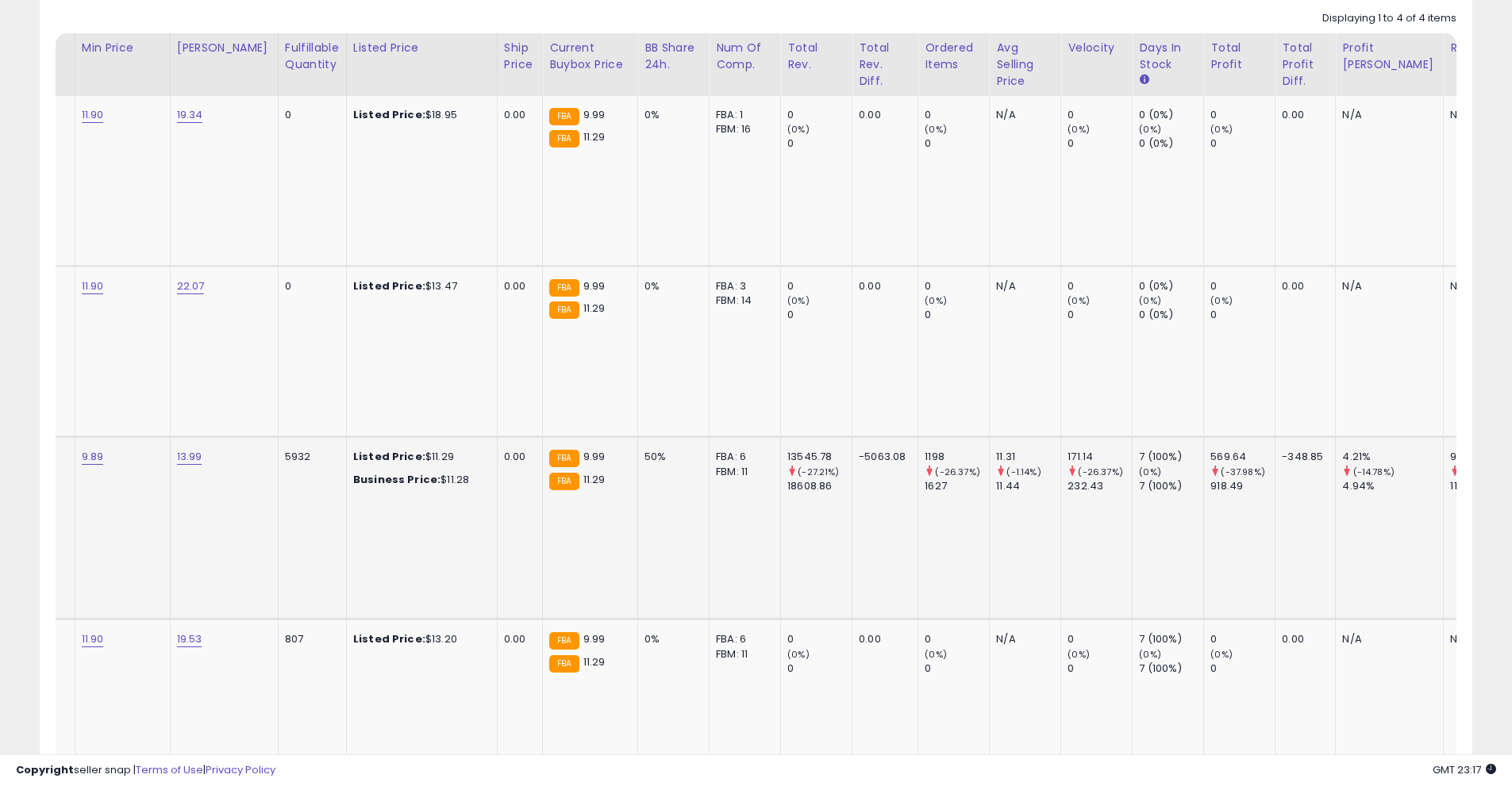
scroll to position [0, 0]
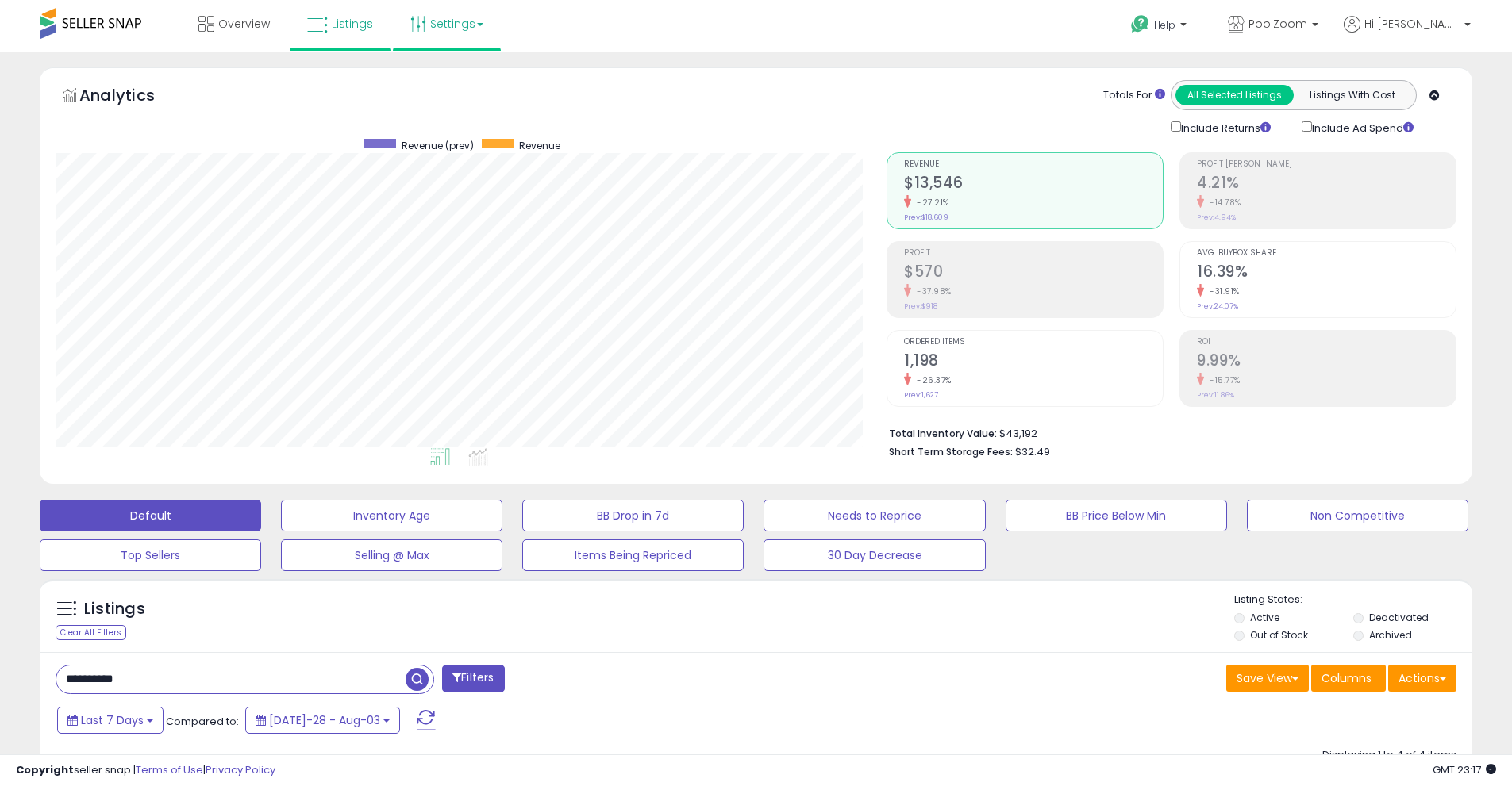
click at [463, 19] on link "Settings" at bounding box center [447, 24] width 97 height 48
click at [437, 88] on link "Store settings" at bounding box center [449, 80] width 72 height 15
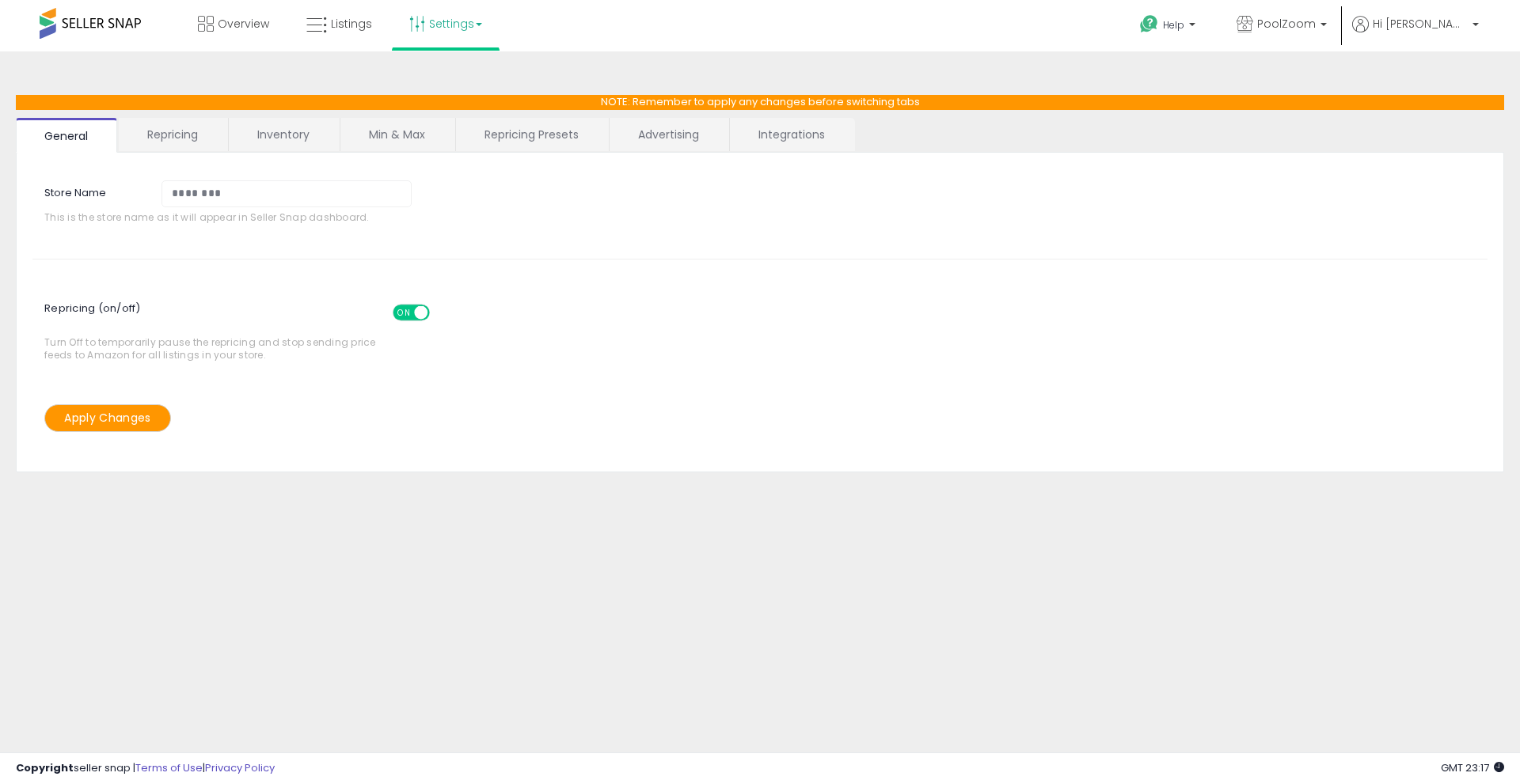
click at [512, 143] on link "Repricing Presets" at bounding box center [531, 134] width 151 height 34
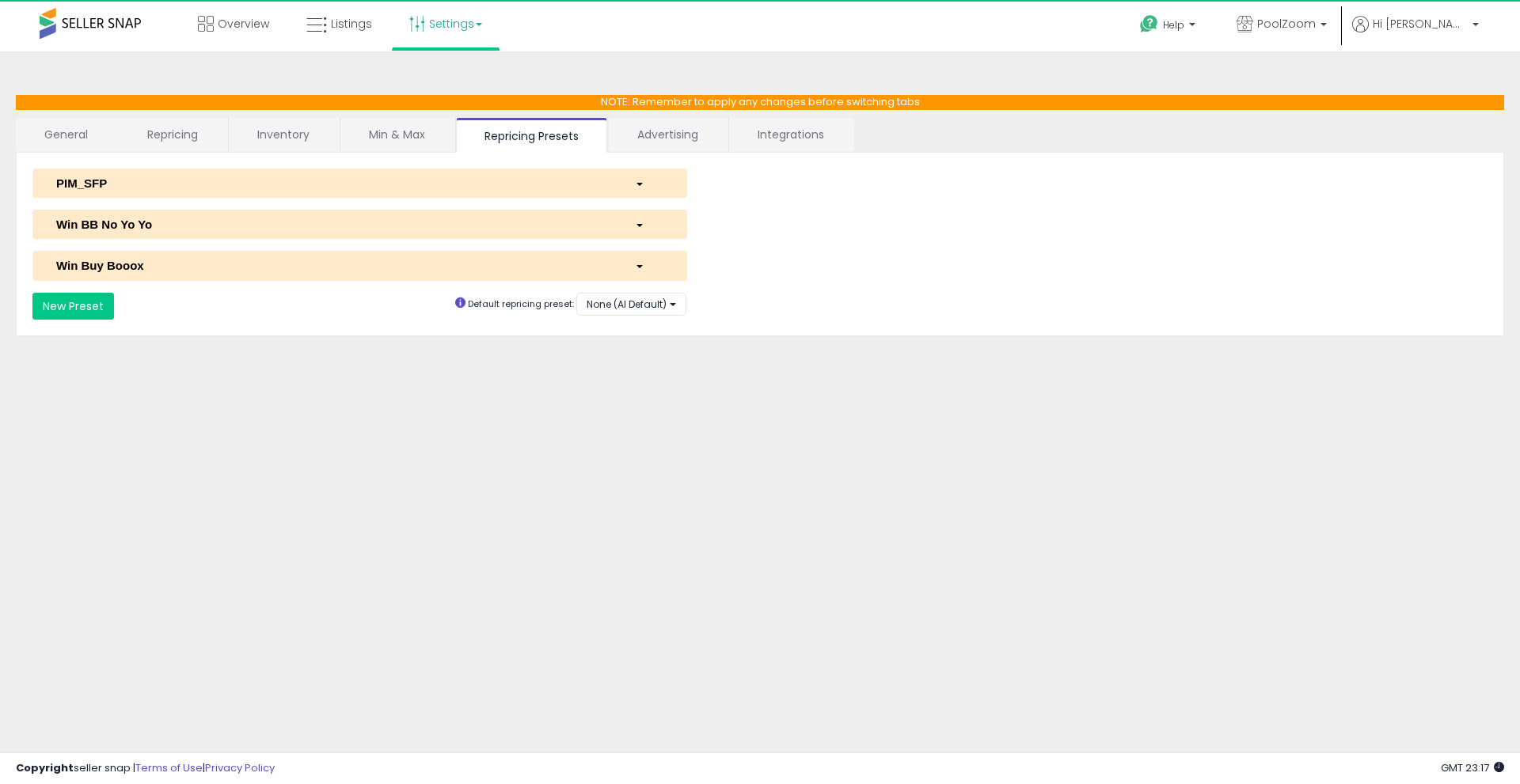
click at [181, 225] on div "Win BB No Yo Yo" at bounding box center [333, 224] width 579 height 17
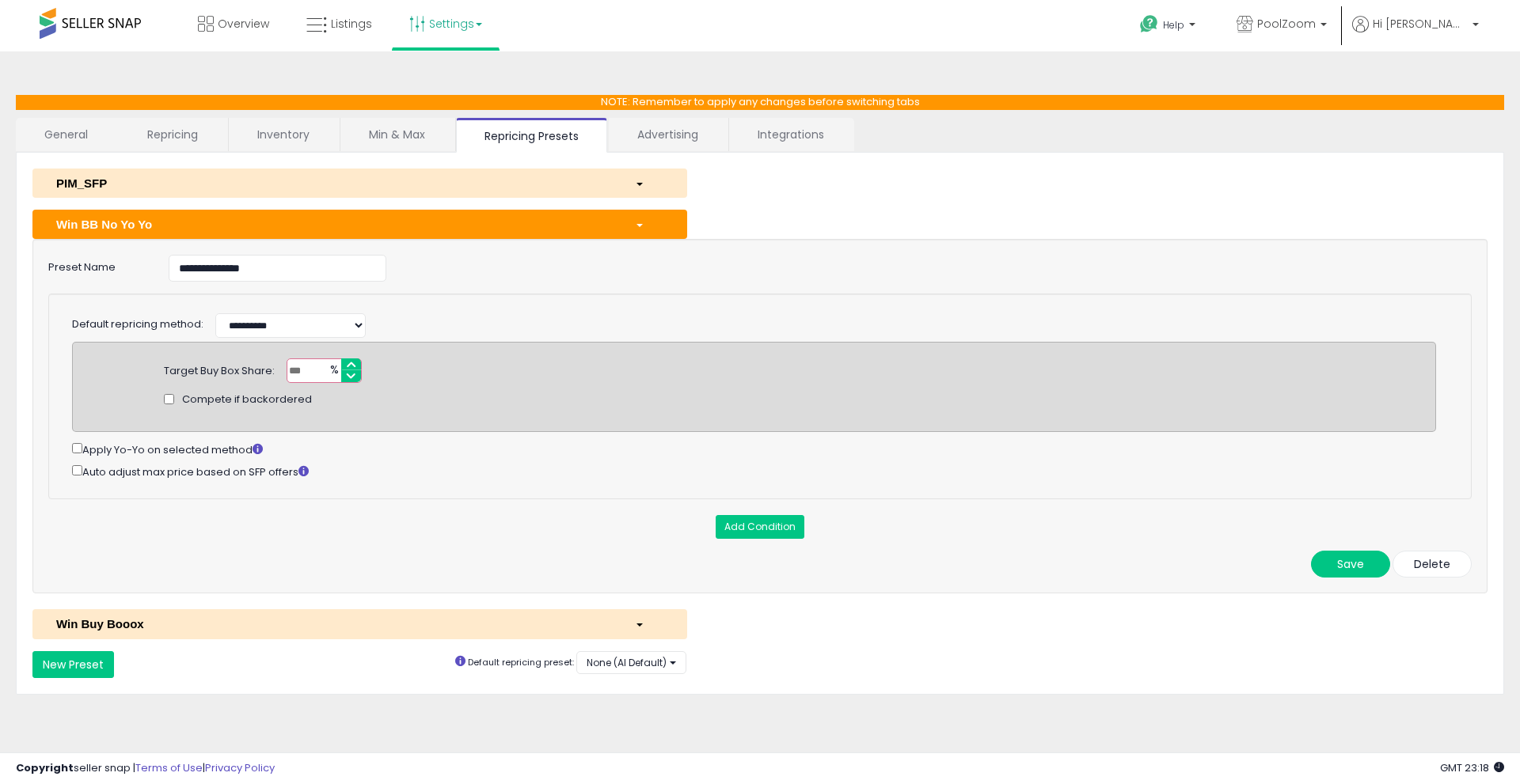
click at [60, 133] on link "General" at bounding box center [66, 134] width 102 height 34
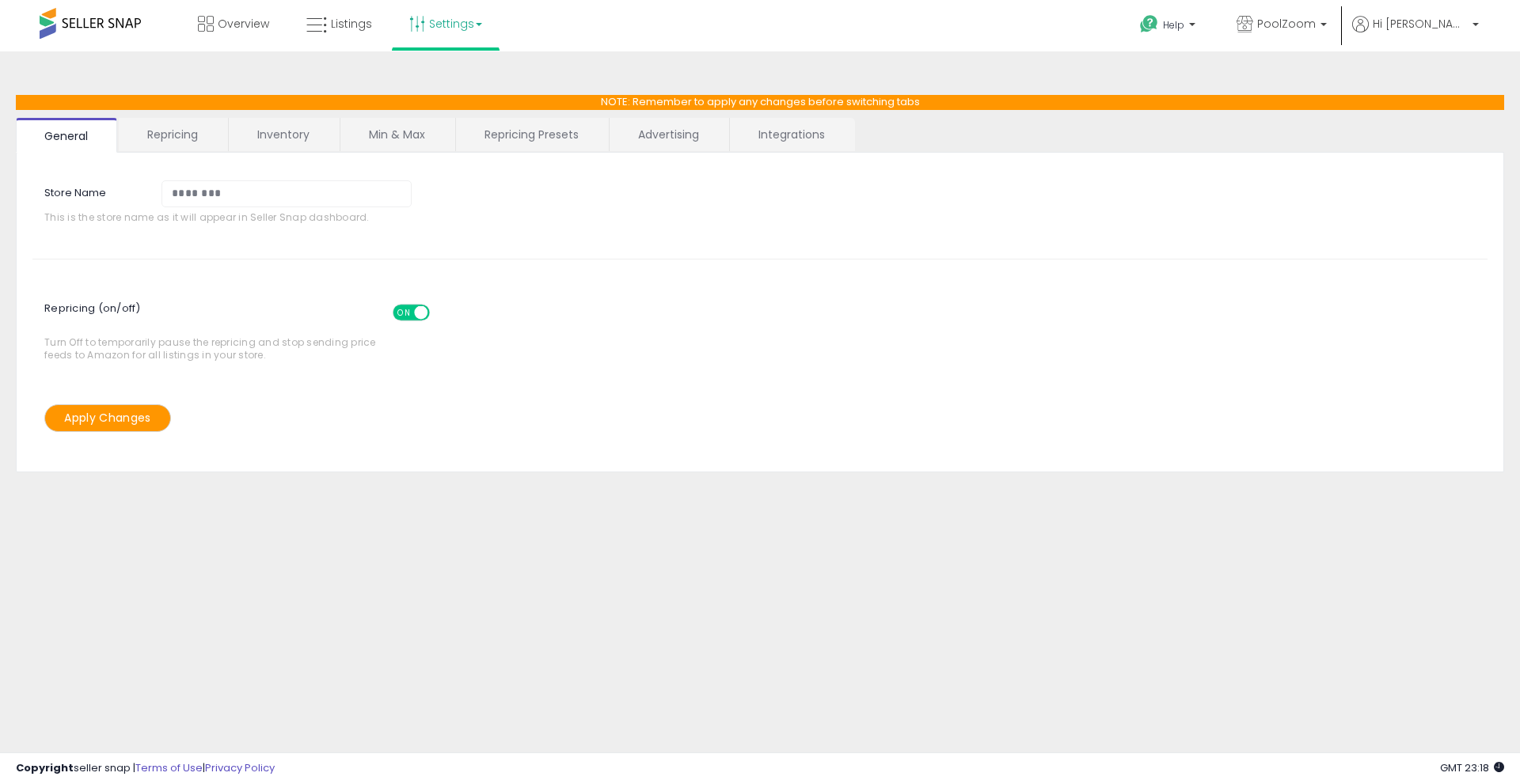
click at [781, 125] on link "Integrations" at bounding box center [792, 134] width 124 height 34
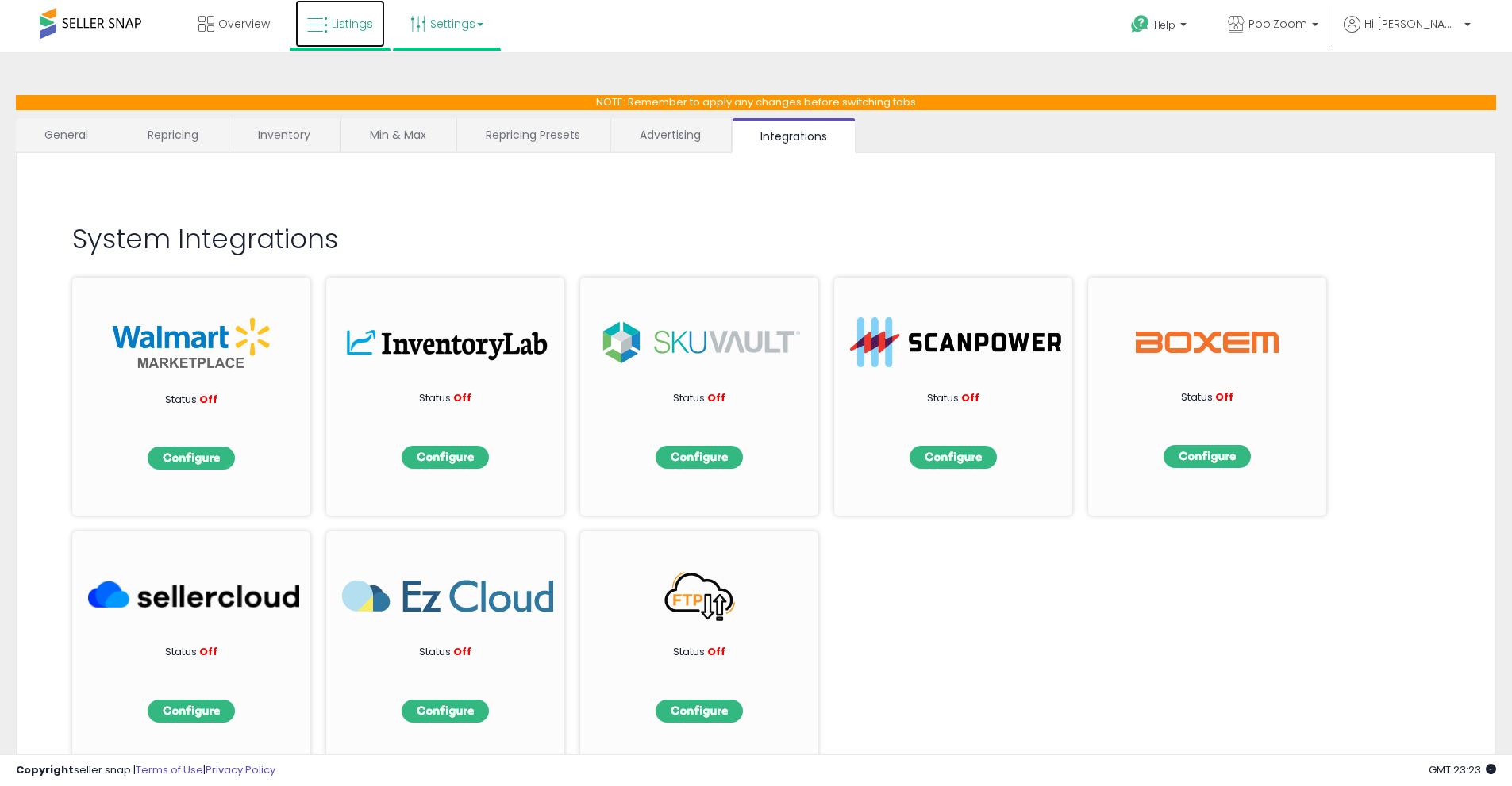
click at [323, 26] on icon at bounding box center [317, 25] width 20 height 20
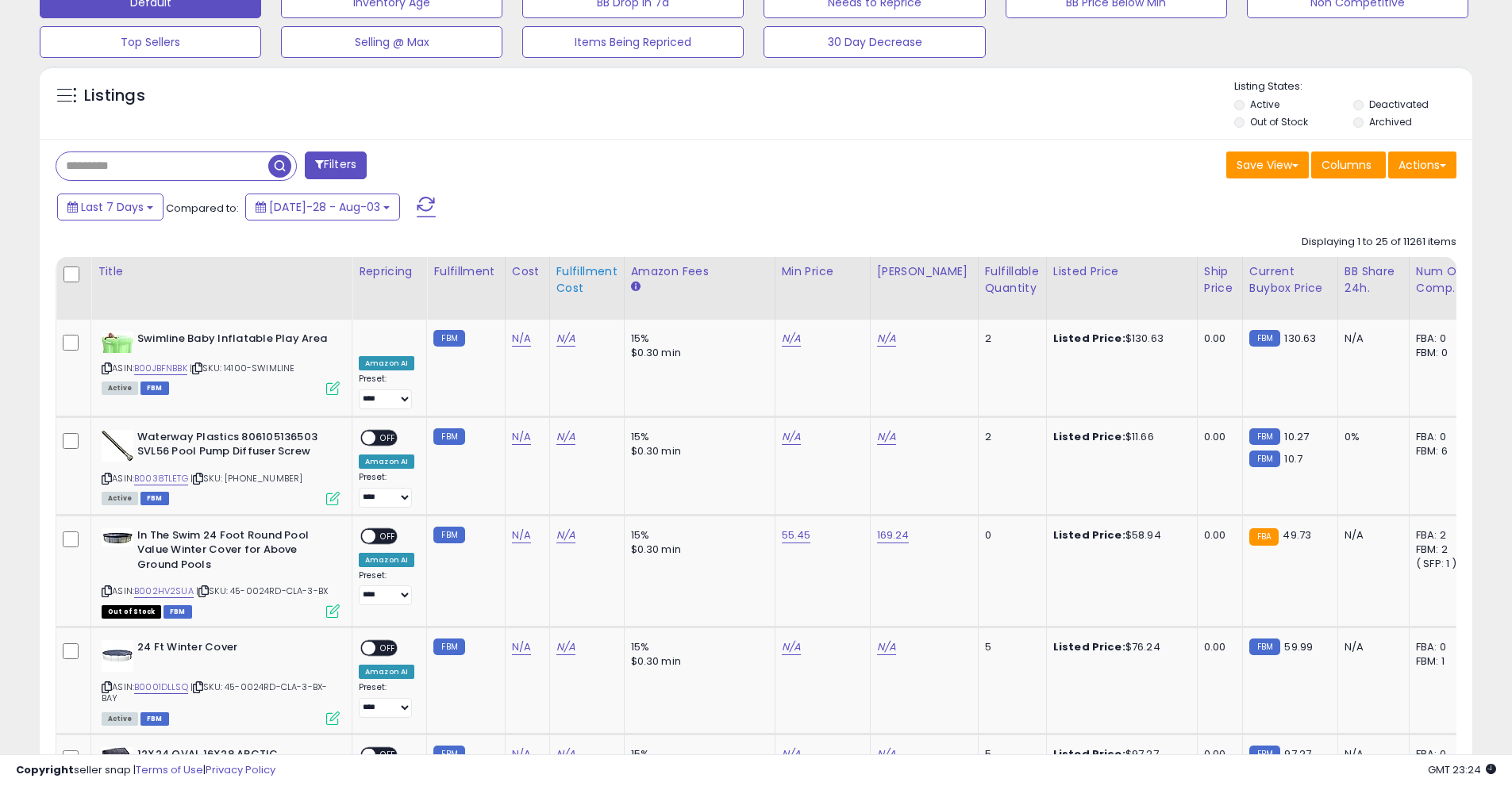
scroll to position [317, 0]
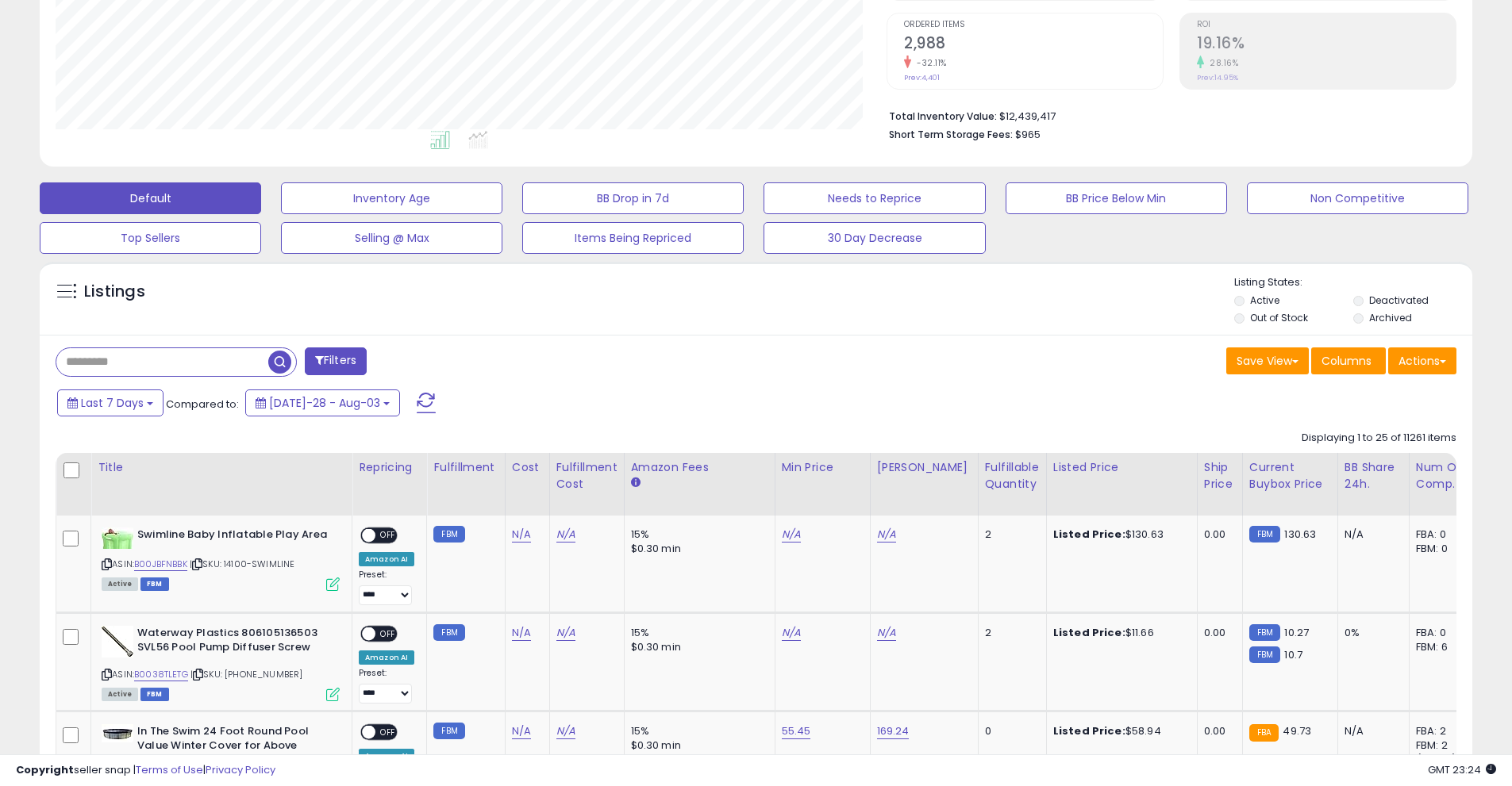
click at [152, 369] on input "text" at bounding box center [162, 362] width 212 height 27
type input "**********"
drag, startPoint x: 487, startPoint y: 361, endPoint x: 536, endPoint y: 392, distance: 58.0
click at [422, 362] on span "button" at bounding box center [417, 362] width 23 height 23
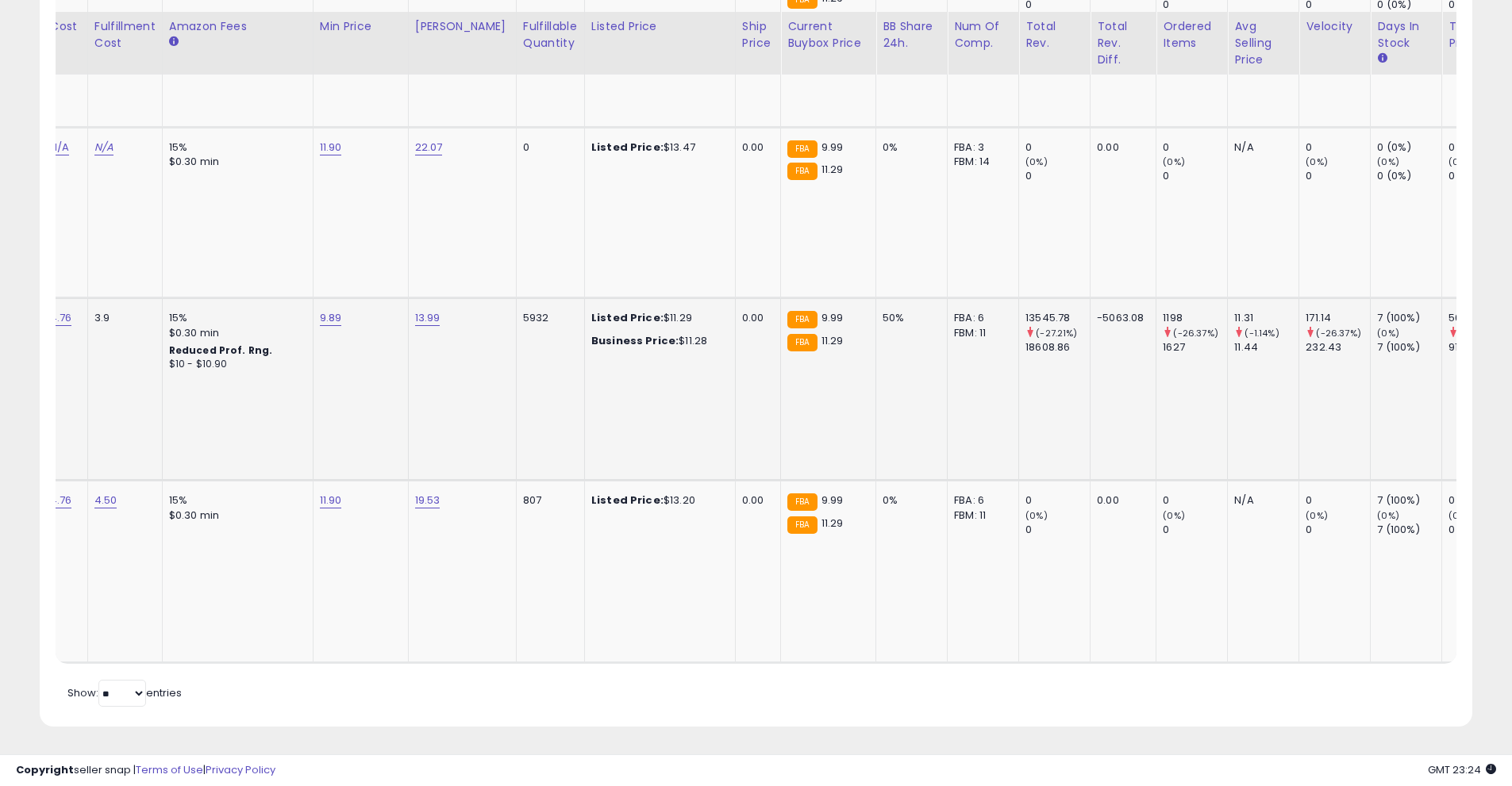
scroll to position [0, 476]
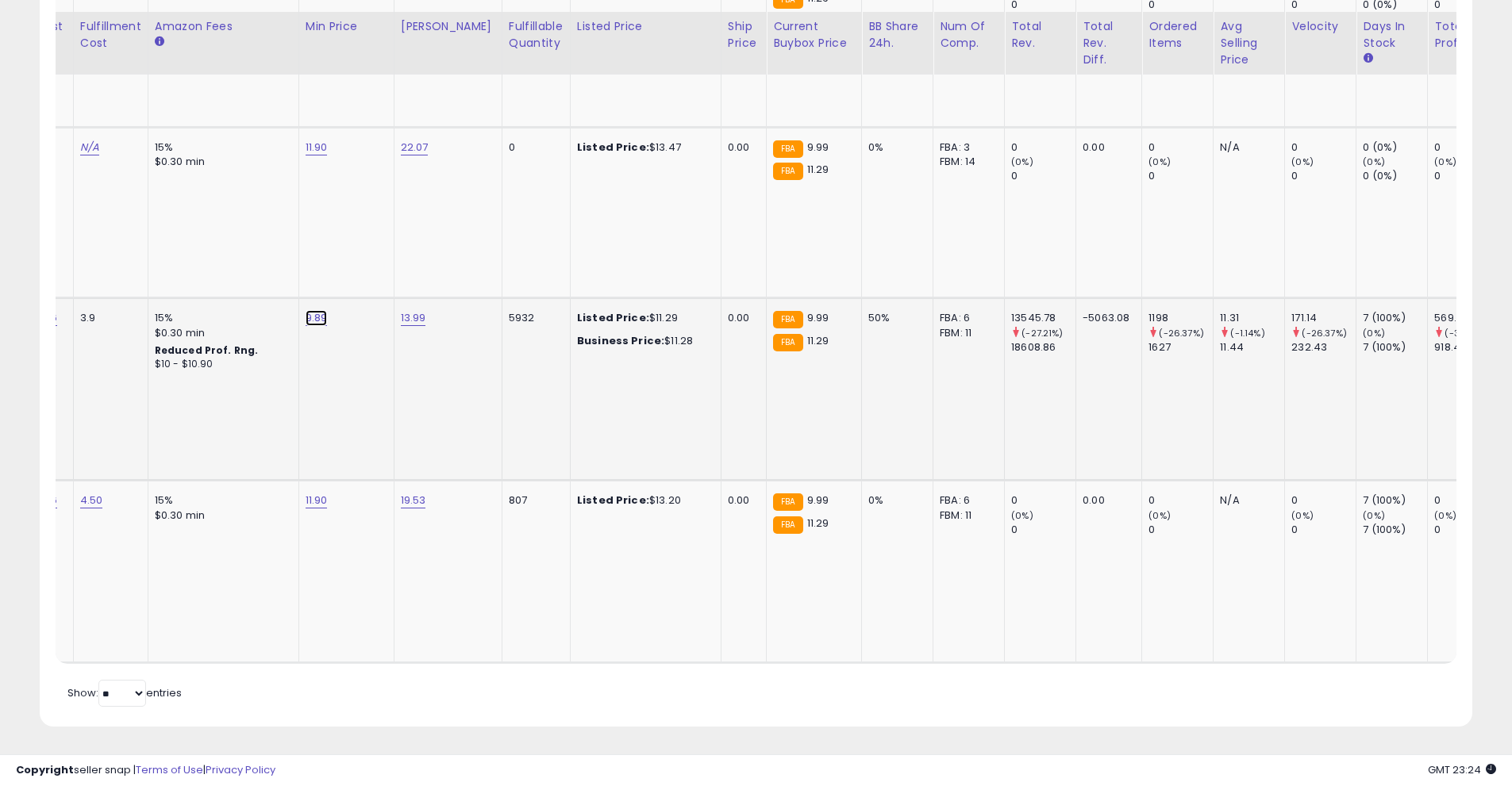
type input "****"
click at [362, 272] on icon "submit" at bounding box center [358, 276] width 10 height 10
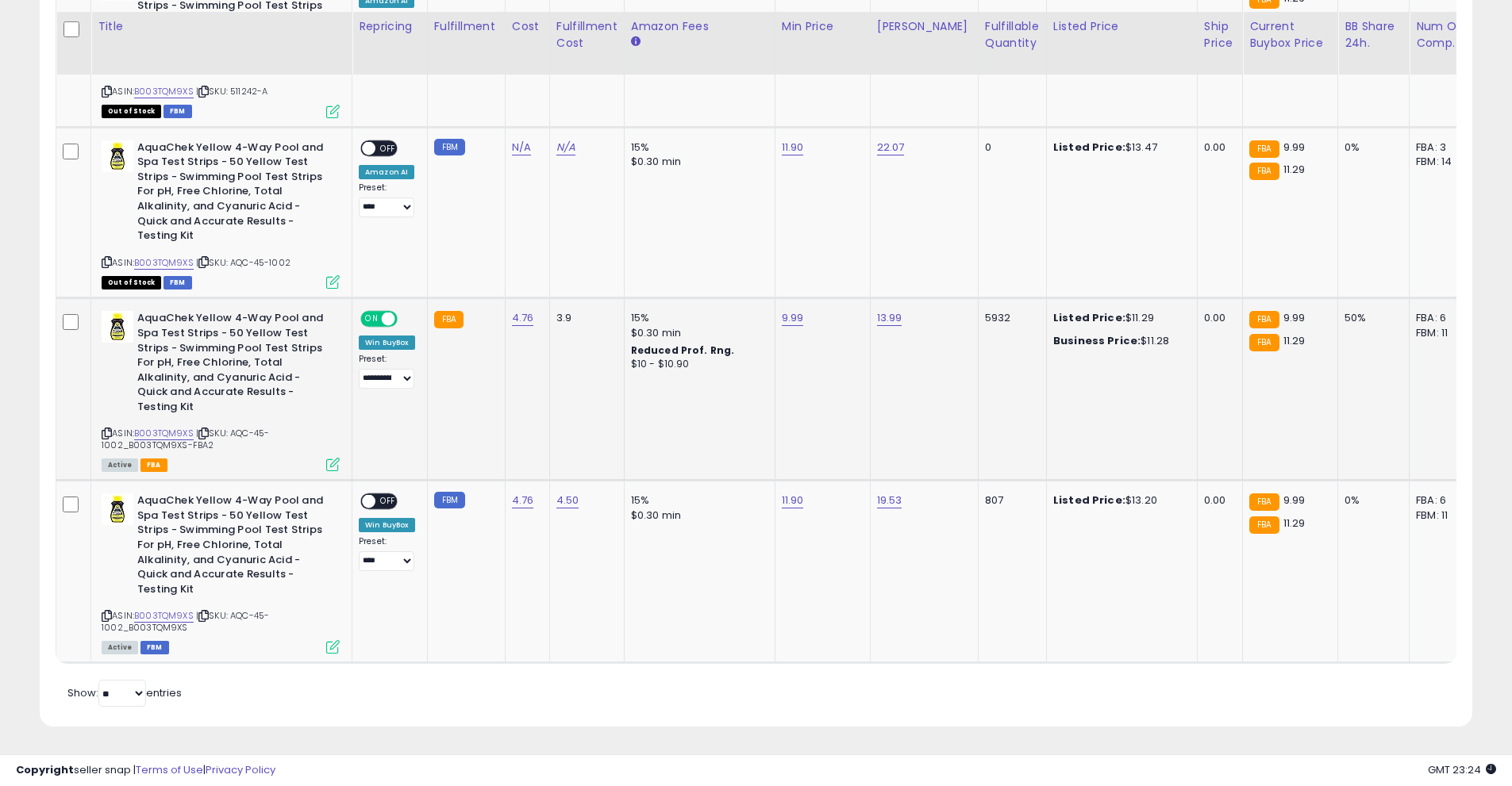
scroll to position [0, 0]
